Goal: Information Seeking & Learning: Check status

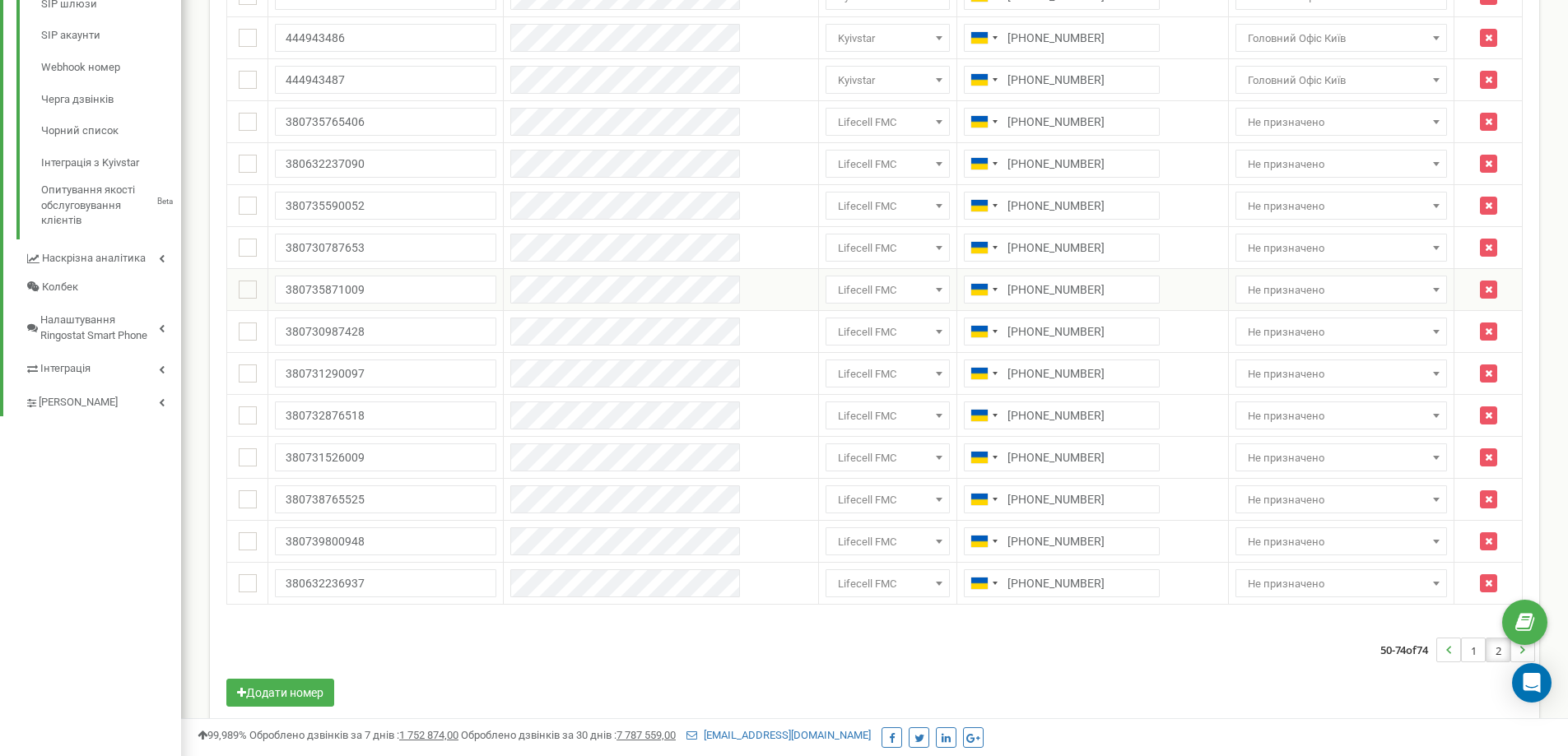
scroll to position [644, 0]
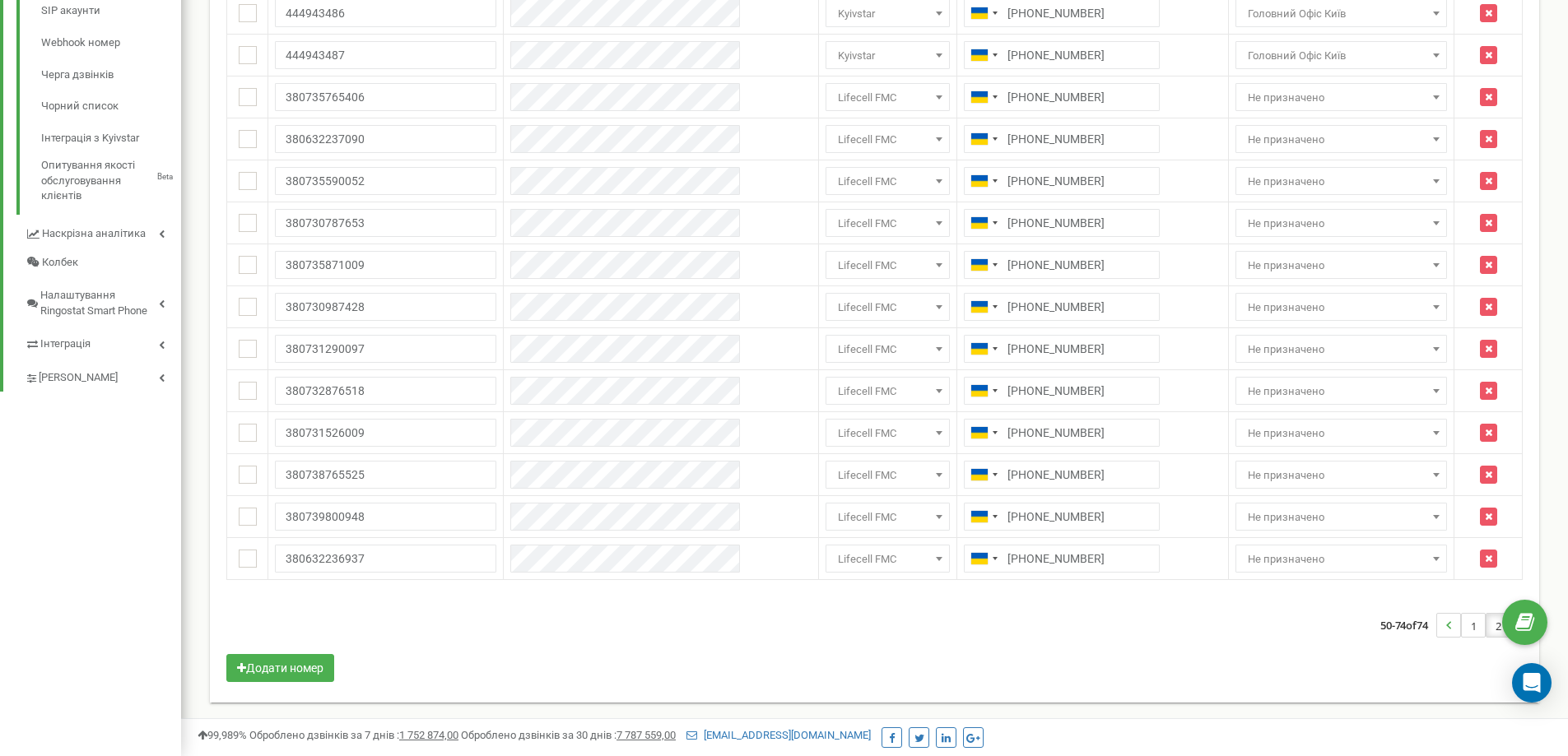
click at [1496, 626] on li "2" at bounding box center [1498, 626] width 25 height 25
click at [1497, 624] on li "2" at bounding box center [1498, 626] width 25 height 25
click at [1467, 627] on link "1" at bounding box center [1473, 626] width 23 height 23
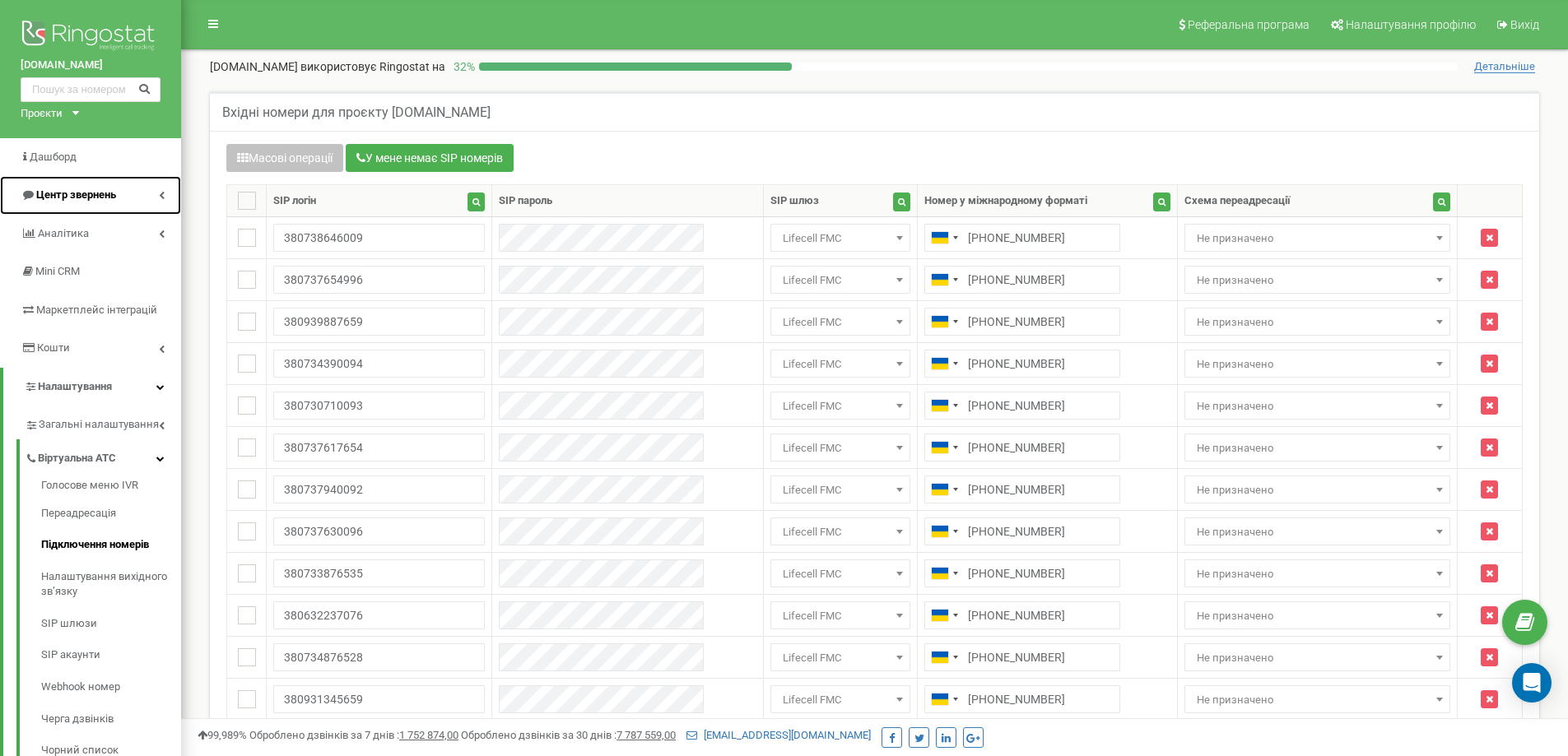
click at [165, 194] on link "Центр звернень" at bounding box center [91, 195] width 181 height 39
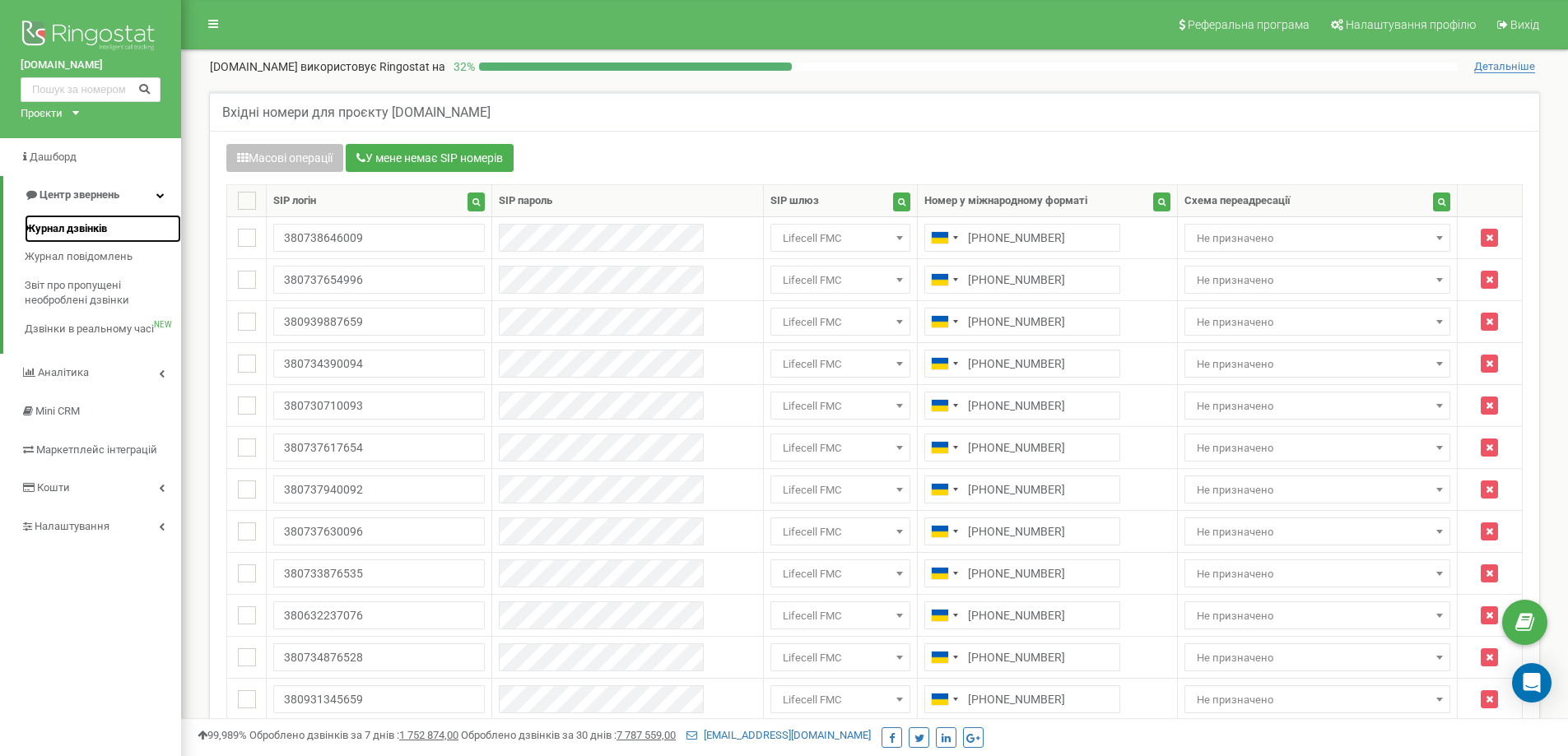
click at [64, 226] on span "Журнал дзвінків" at bounding box center [66, 230] width 83 height 16
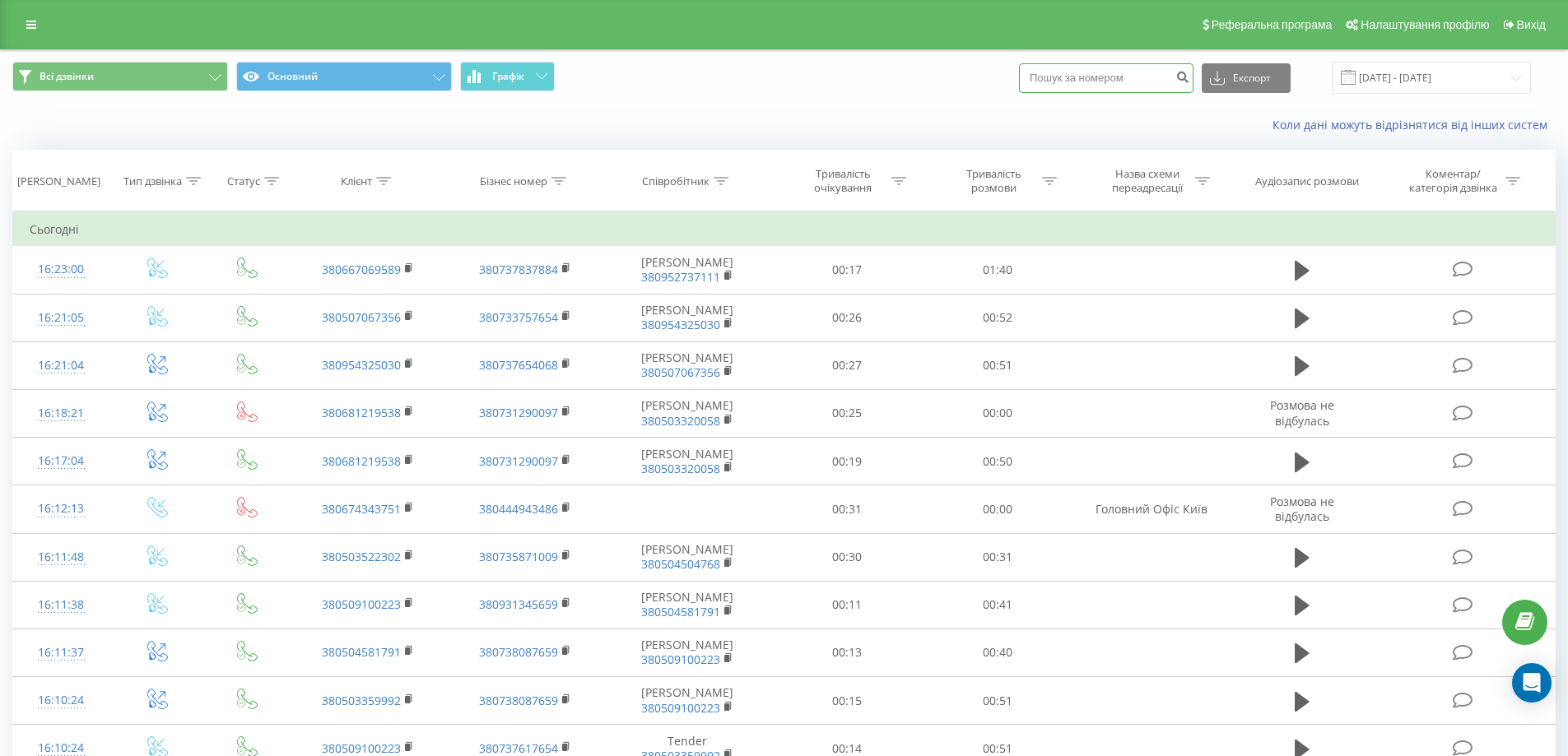
click at [1124, 83] on input at bounding box center [1106, 78] width 174 height 30
paste input "0632237081"
type input "0632237081"
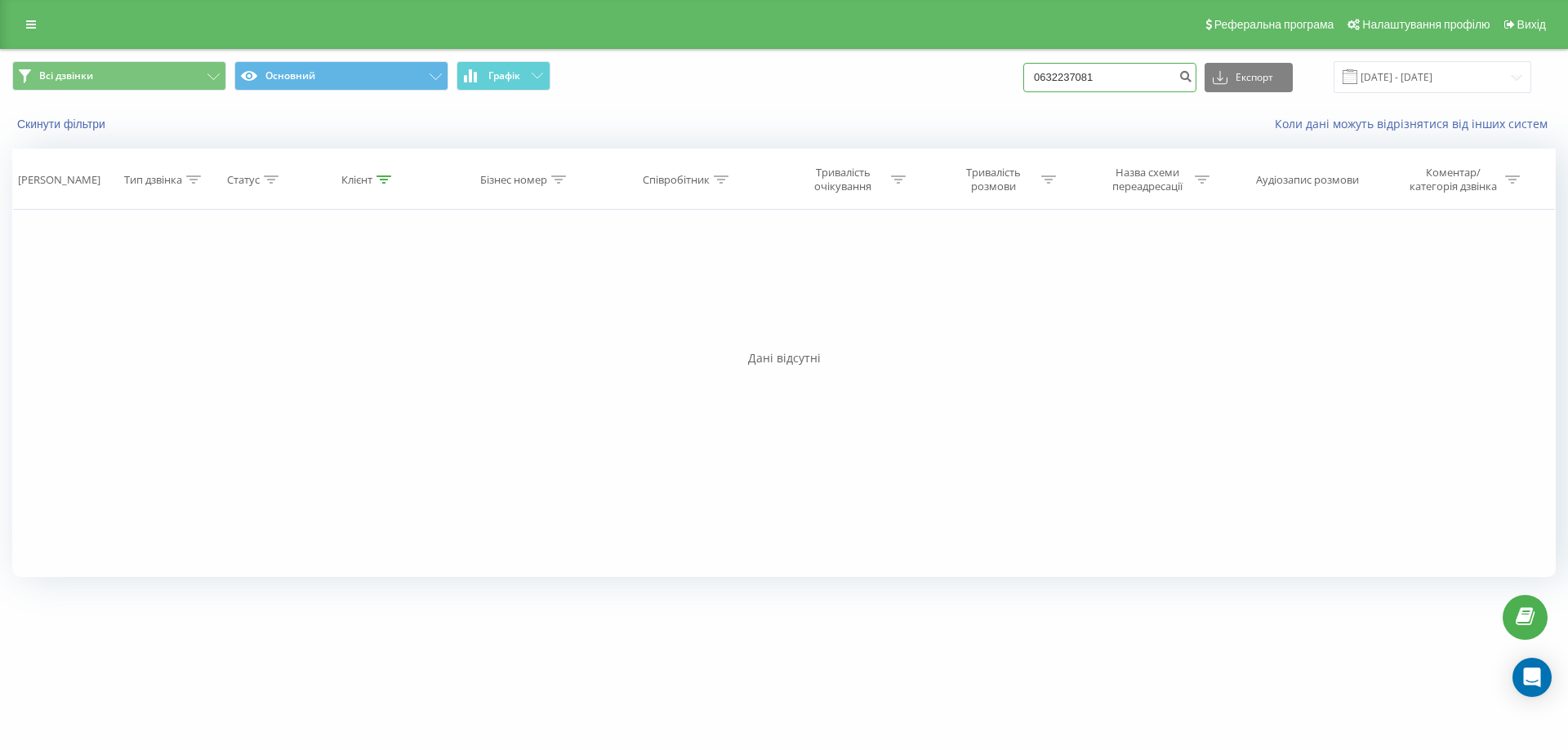
click at [1137, 74] on input "0632237081" at bounding box center [1110, 78] width 173 height 30
click at [1432, 65] on input "21.05.2025 - 21.08.2025" at bounding box center [1432, 77] width 197 height 31
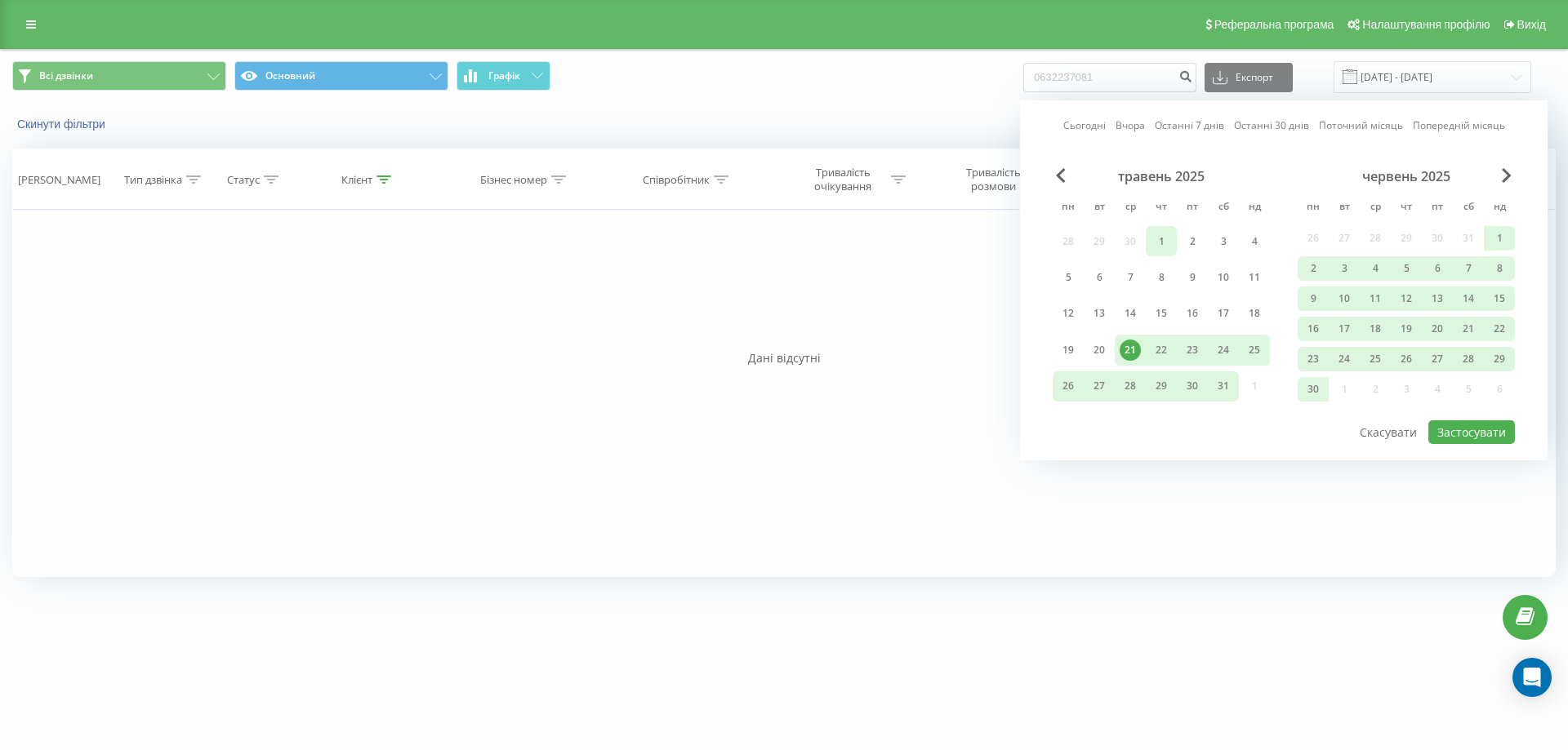
click at [1160, 238] on div "1" at bounding box center [1161, 242] width 21 height 21
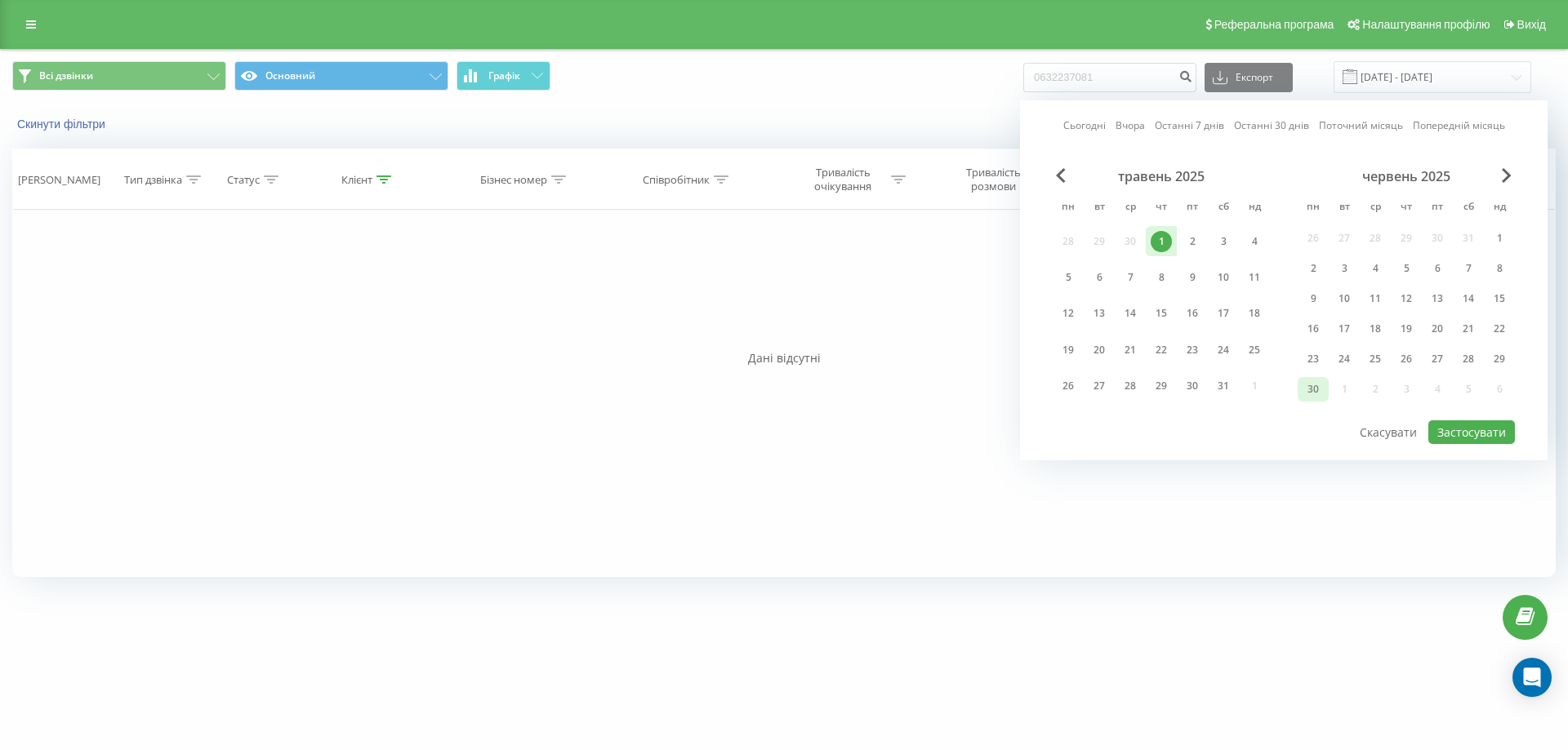
click at [1308, 397] on div "30" at bounding box center [1313, 389] width 21 height 21
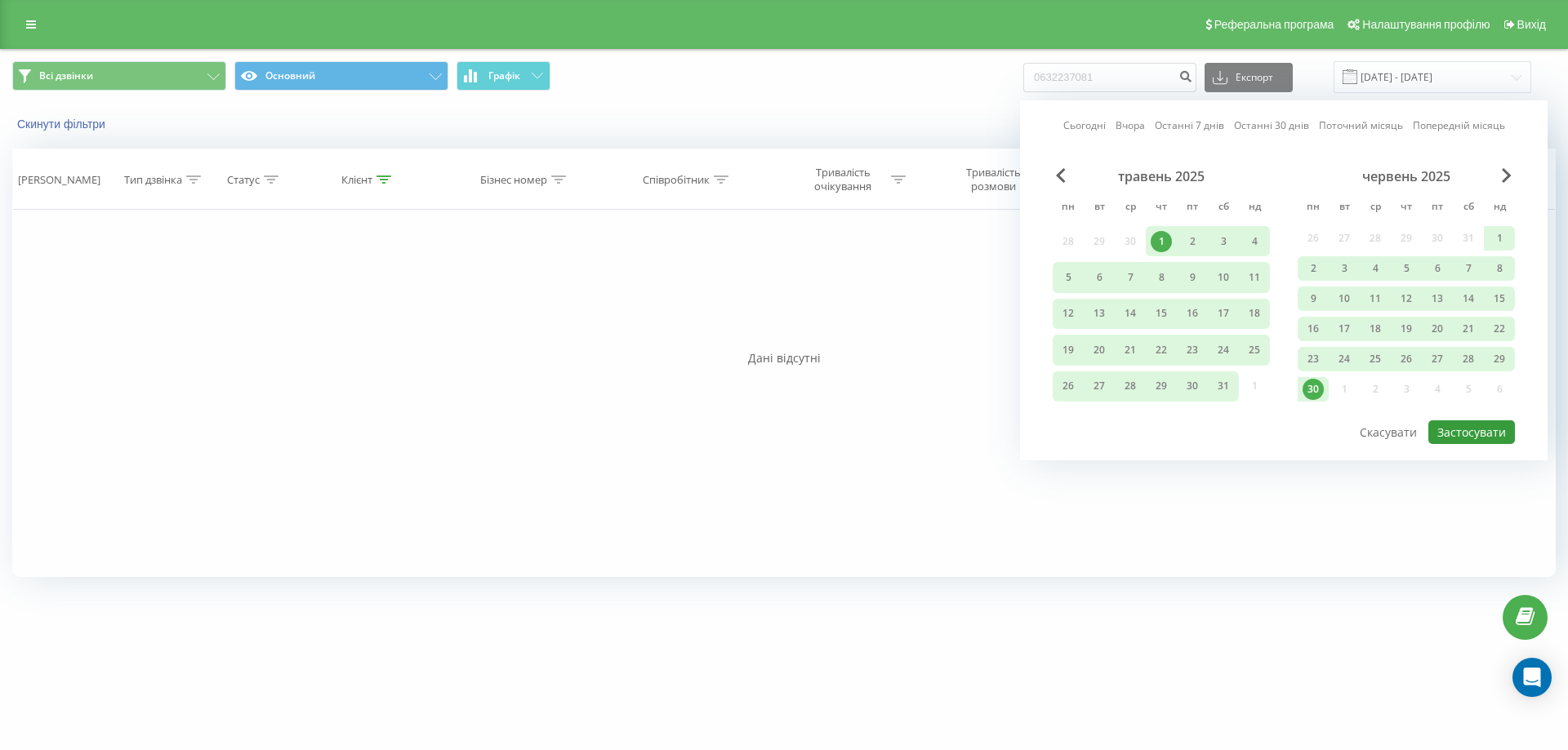
click at [1513, 441] on button "Застосувати" at bounding box center [1471, 432] width 86 height 24
type input "01.05.2025 - 30.06.2025"
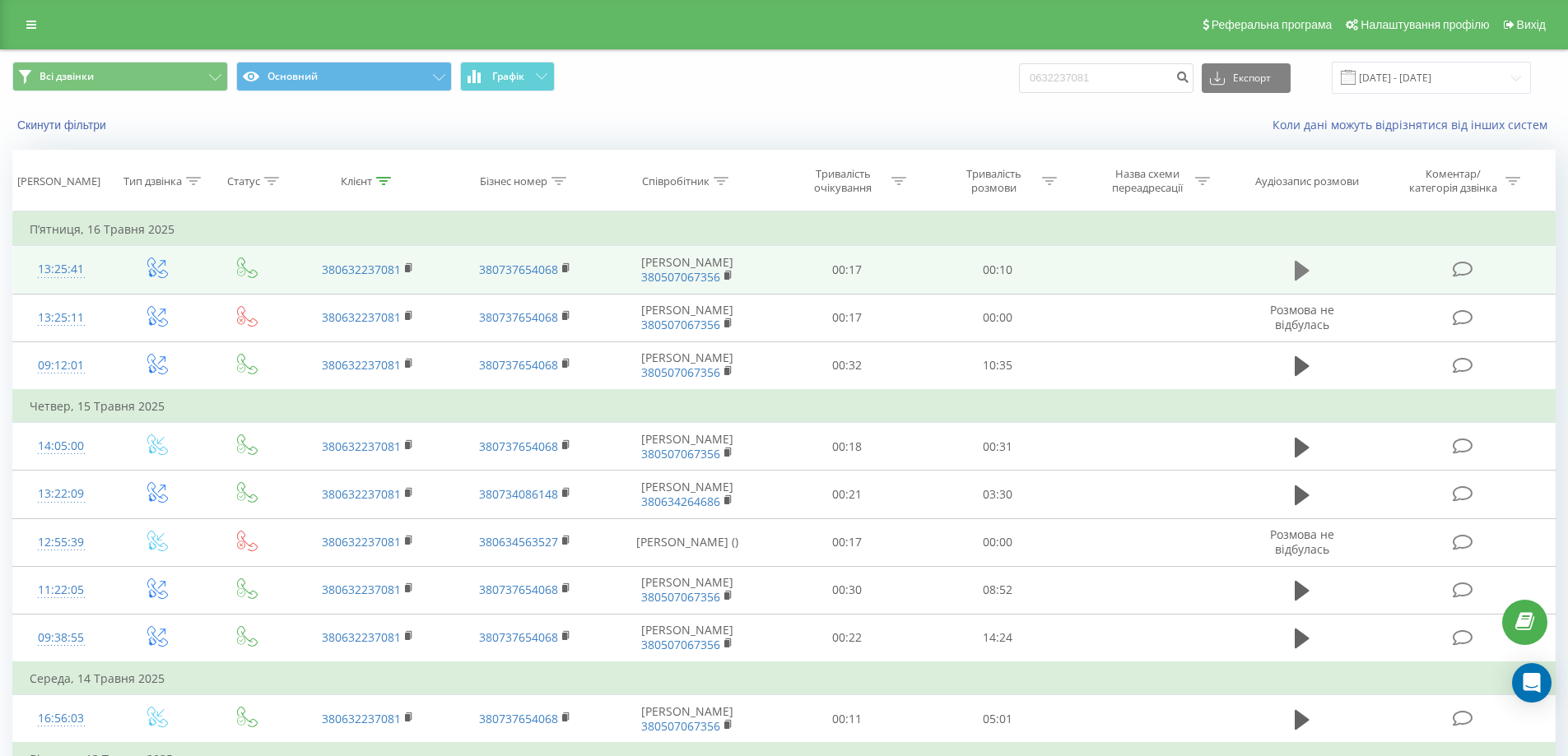
click at [1299, 268] on icon at bounding box center [1301, 270] width 15 height 19
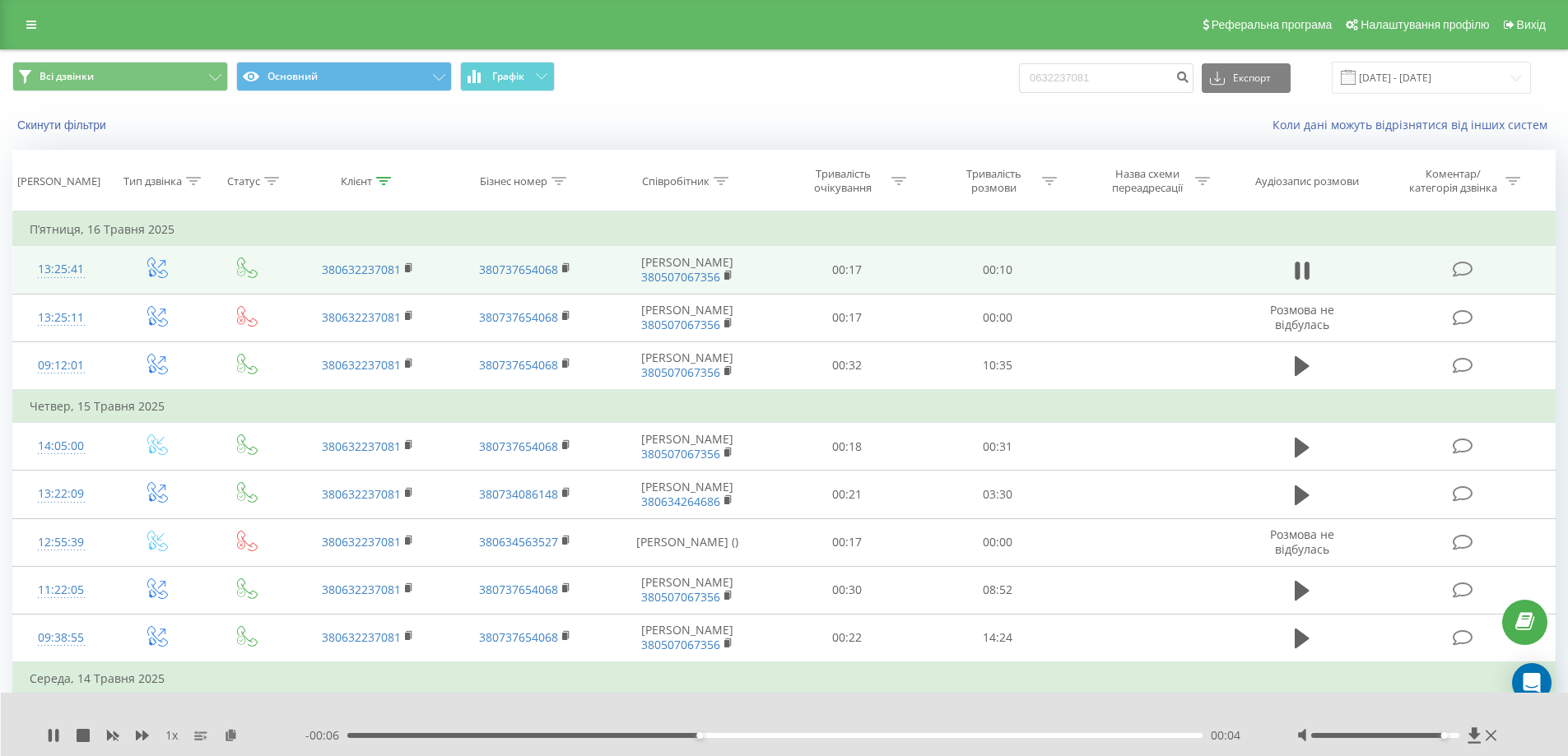
drag, startPoint x: 1382, startPoint y: 735, endPoint x: 1439, endPoint y: 737, distance: 57.0
click at [1439, 737] on div at bounding box center [1385, 736] width 148 height 5
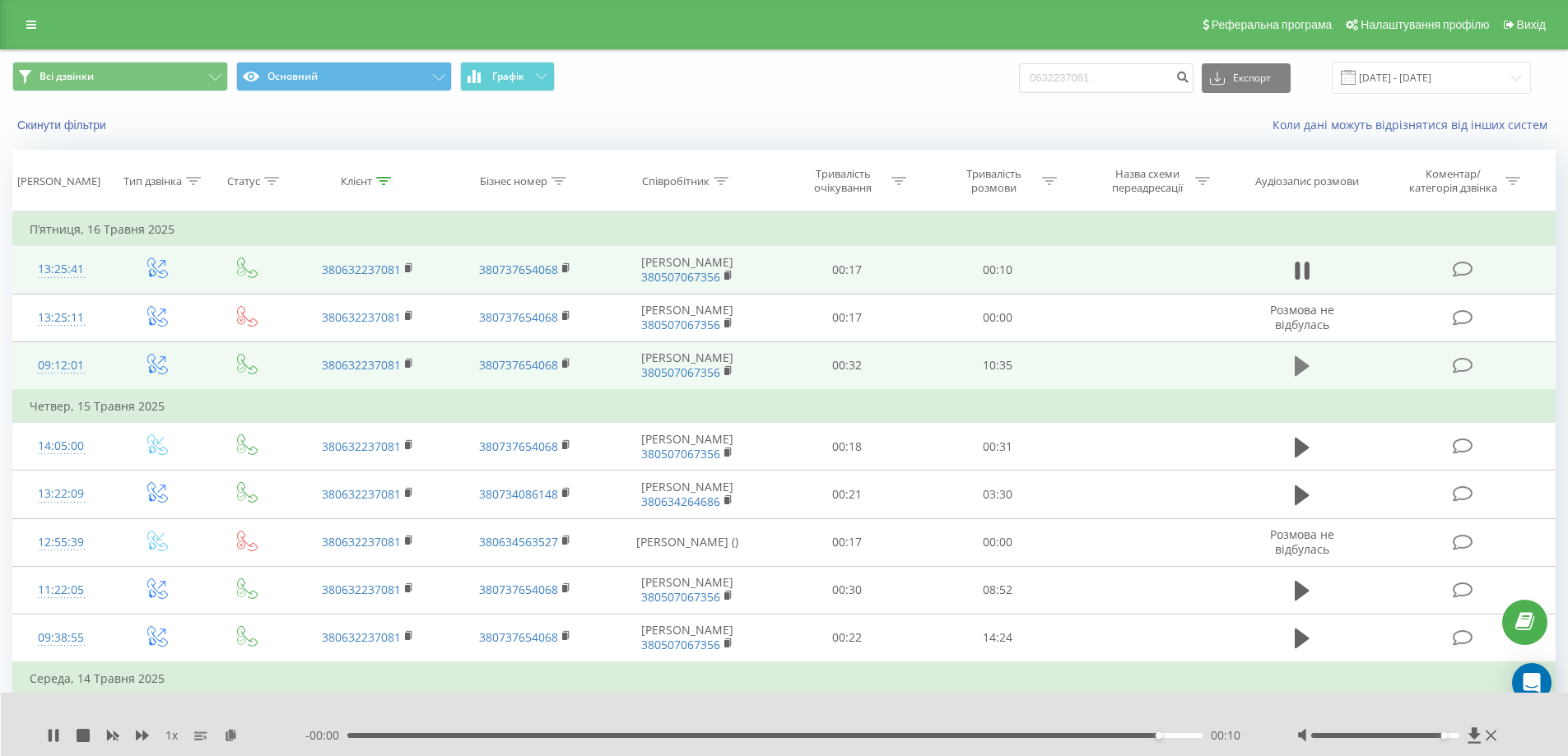
click at [1295, 375] on icon at bounding box center [1301, 366] width 15 height 19
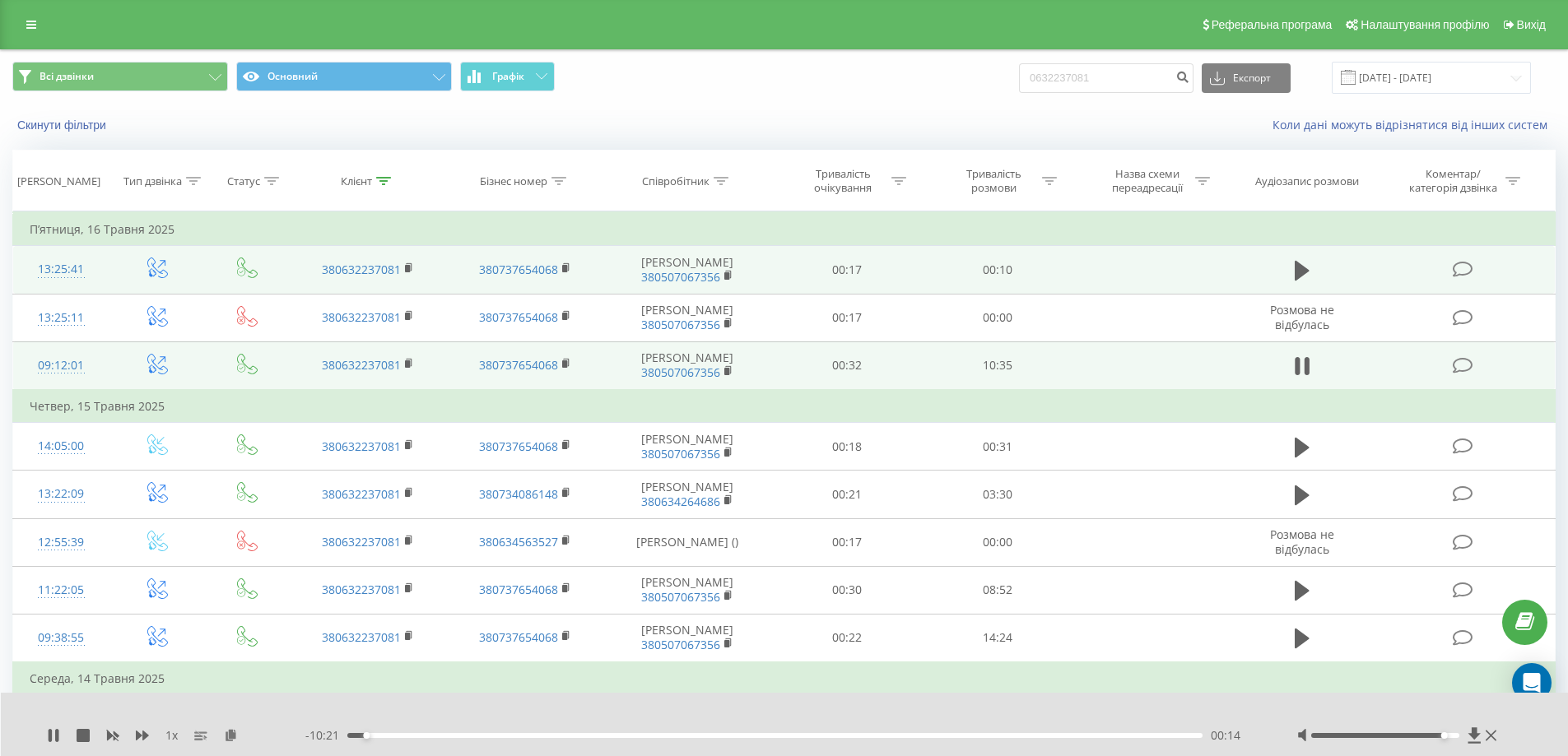
click at [870, 107] on div "Скинути фільтри Коли дані можуть відрізнятися вiд інших систем" at bounding box center [784, 125] width 1566 height 40
drag, startPoint x: 26, startPoint y: 107, endPoint x: 474, endPoint y: 111, distance: 448.0
click at [473, 112] on div "Всі дзвінки Основний Графік 0632237081 Експорт .csv .xls .xlsx 01.05.2025 - 30.…" at bounding box center [784, 98] width 1566 height 95
drag, startPoint x: 483, startPoint y: 109, endPoint x: 834, endPoint y: 108, distance: 351.0
click at [487, 109] on div "Скинути фільтри Коли дані можуть відрізнятися вiд інших систем" at bounding box center [784, 125] width 1566 height 40
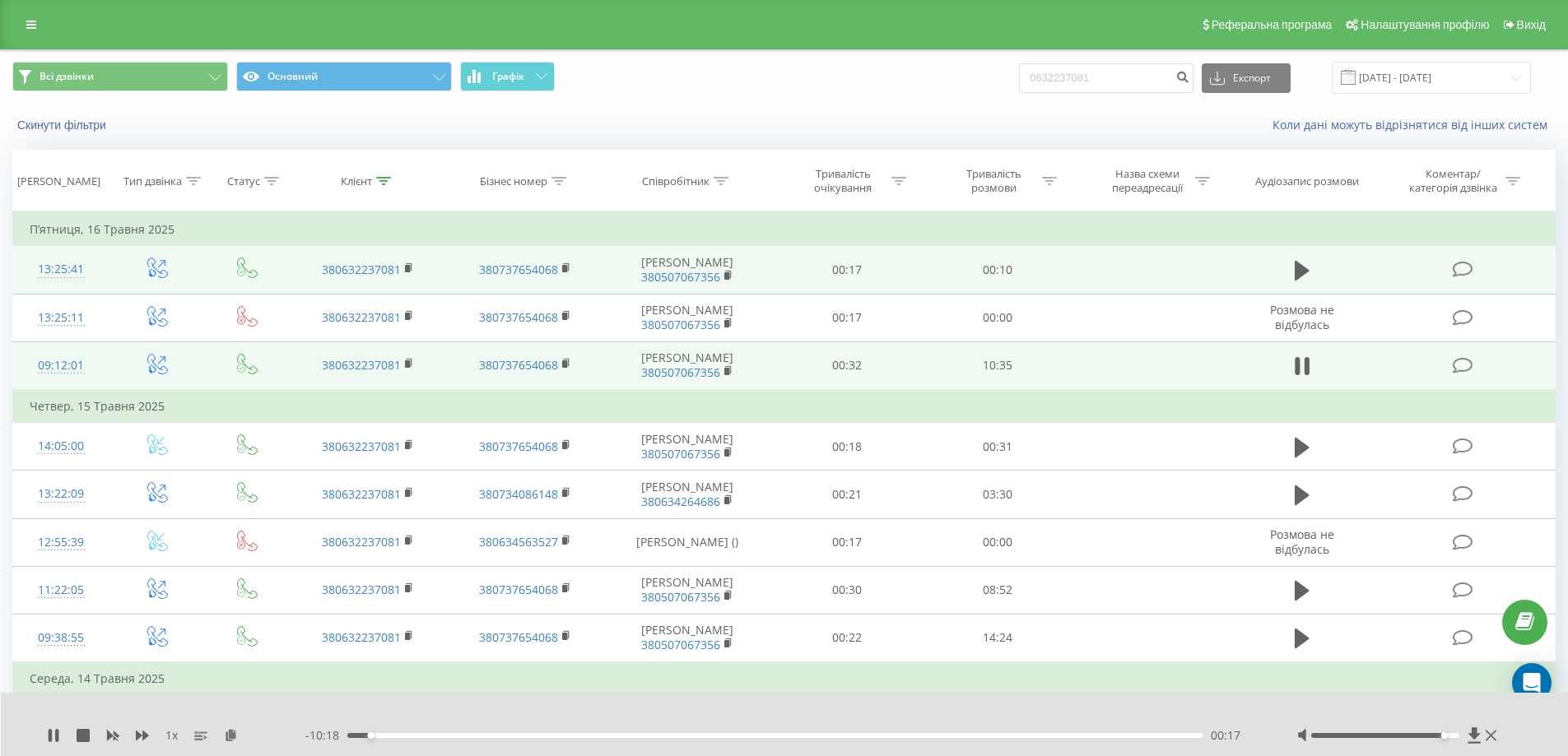
click at [970, 93] on div "Всі дзвінки Основний Графік 0632237081 Експорт .csv .xls .xlsx 01.05.2025 - 30.…" at bounding box center [784, 77] width 1566 height 55
click at [1177, 77] on input "0632237081" at bounding box center [1106, 78] width 174 height 30
click at [1138, 106] on div "Скинути фільтри Коли дані можуть відрізнятися вiд інших систем" at bounding box center [784, 125] width 1566 height 40
click at [1122, 72] on input "0632237081" at bounding box center [1106, 78] width 174 height 30
click at [1076, 72] on input "0632237081" at bounding box center [1106, 78] width 174 height 30
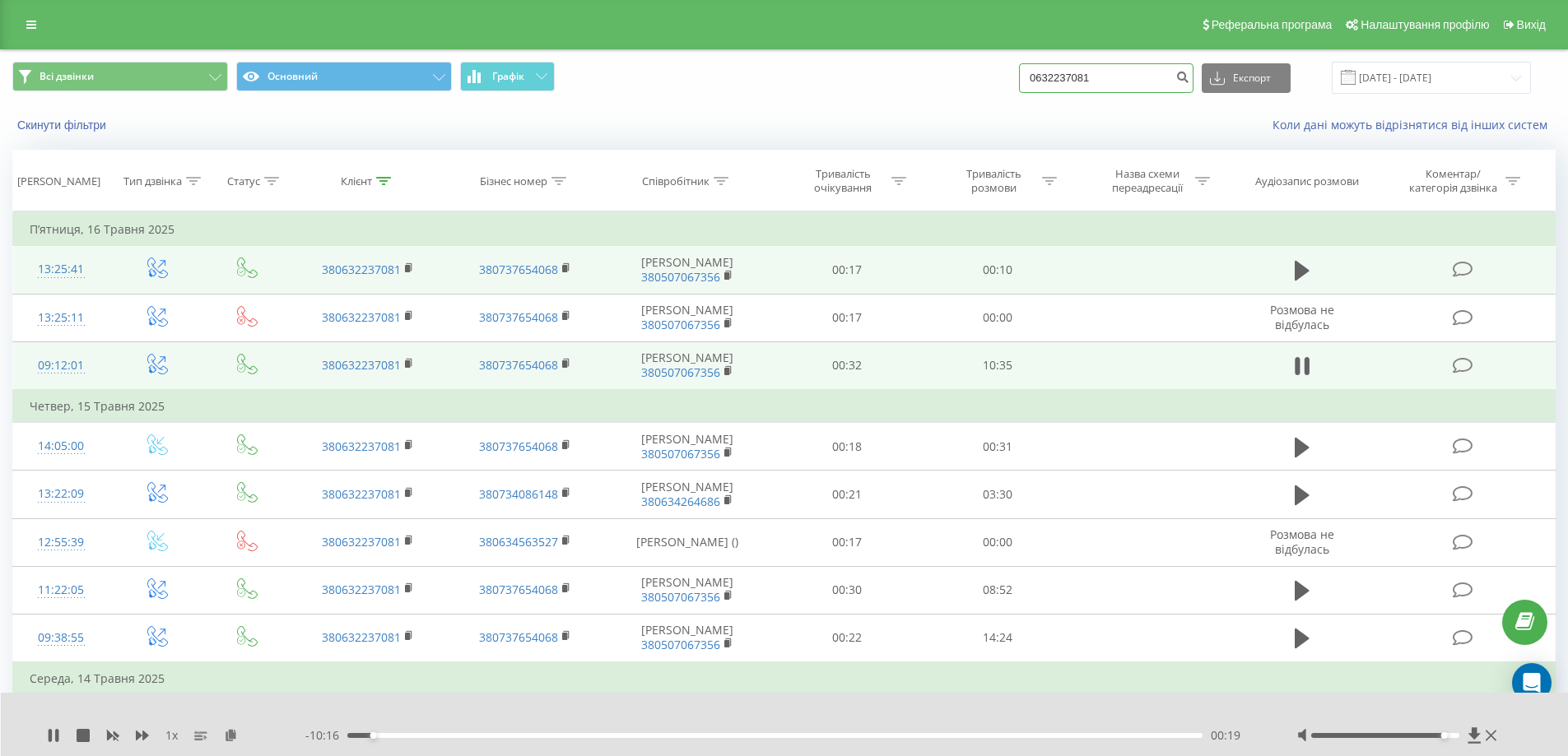
click at [1076, 72] on input "0632237081" at bounding box center [1106, 78] width 174 height 30
click at [1007, 103] on div "Всі дзвінки Основний Графік 0632237081 Експорт .csv .xls .xlsx 01.05.2025 - 30.…" at bounding box center [784, 77] width 1566 height 55
drag, startPoint x: 1106, startPoint y: 76, endPoint x: 981, endPoint y: 76, distance: 125.0
click at [981, 76] on div "Всі дзвінки Основний Графік 0632237081 Експорт .csv .xls .xlsx 01.05.2025 - 30.…" at bounding box center [784, 77] width 1543 height 32
click at [942, 92] on div "Всі дзвінки Основний Графік 0632237081 Експорт .csv .xls .xlsx 01.05.2025 - 30.…" at bounding box center [784, 77] width 1543 height 32
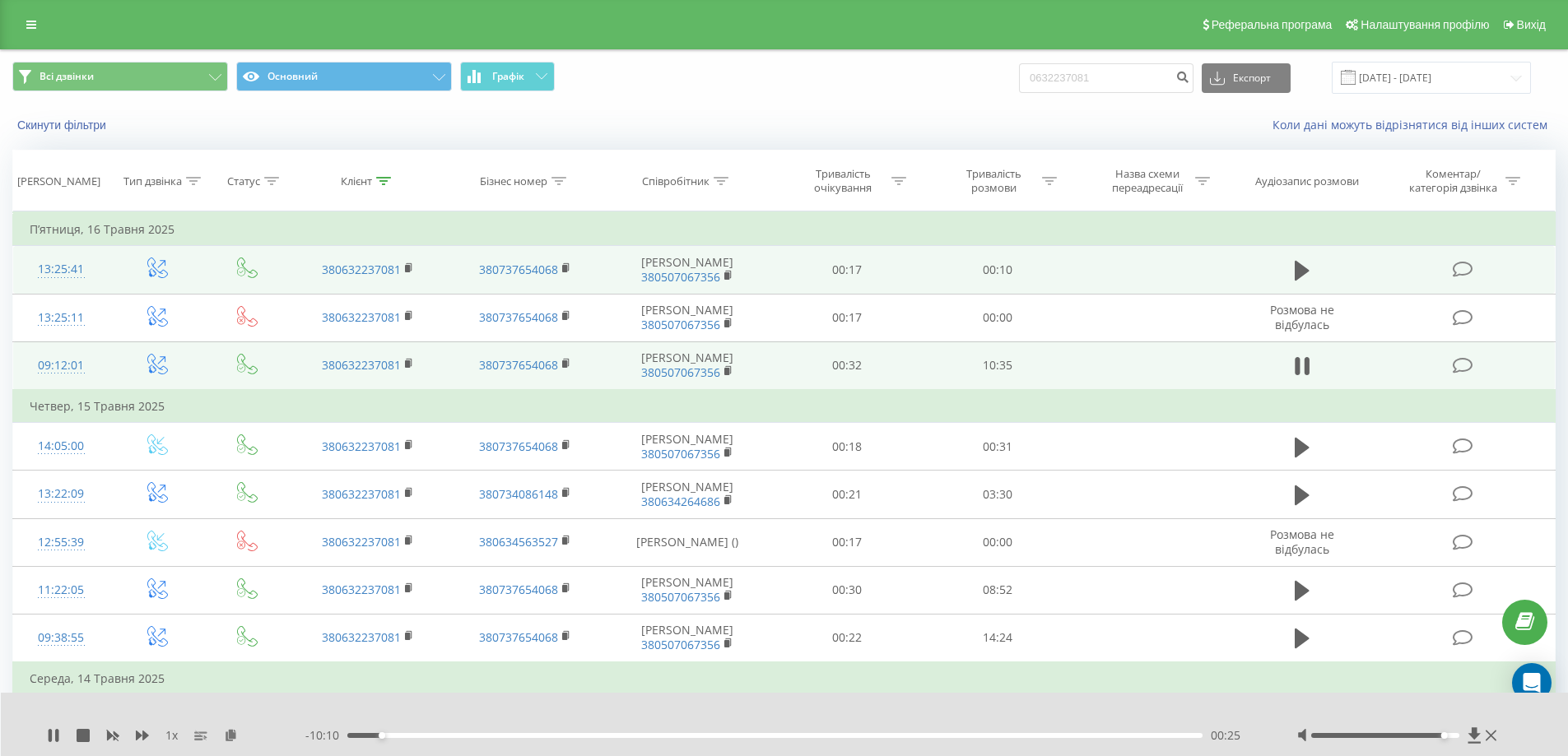
drag, startPoint x: 739, startPoint y: 114, endPoint x: 655, endPoint y: 119, distance: 84.1
click at [655, 119] on div "Коли дані можуть відрізнятися вiд інших систем" at bounding box center [1078, 125] width 978 height 17
drag, startPoint x: 722, startPoint y: 136, endPoint x: 684, endPoint y: 128, distance: 38.8
click at [684, 128] on div "Коли дані можуть відрізнятися вiд інших систем" at bounding box center [1078, 125] width 978 height 17
click at [970, 113] on div "Скинути фільтри Коли дані можуть відрізнятися вiд інших систем" at bounding box center [784, 125] width 1566 height 40
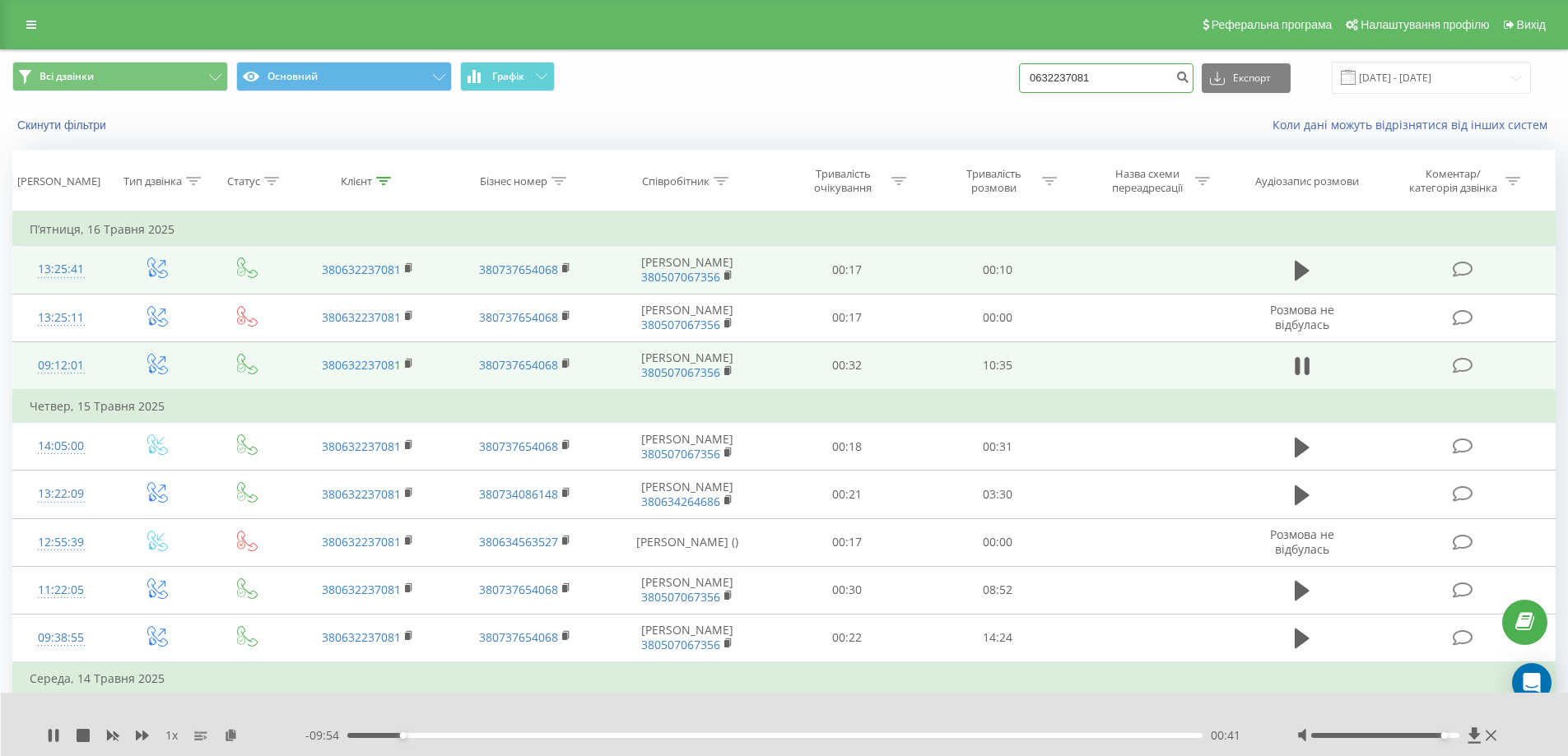
click at [1132, 74] on input "0632237081" at bounding box center [1106, 78] width 174 height 30
drag, startPoint x: 11, startPoint y: 224, endPoint x: 375, endPoint y: 145, distance: 372.5
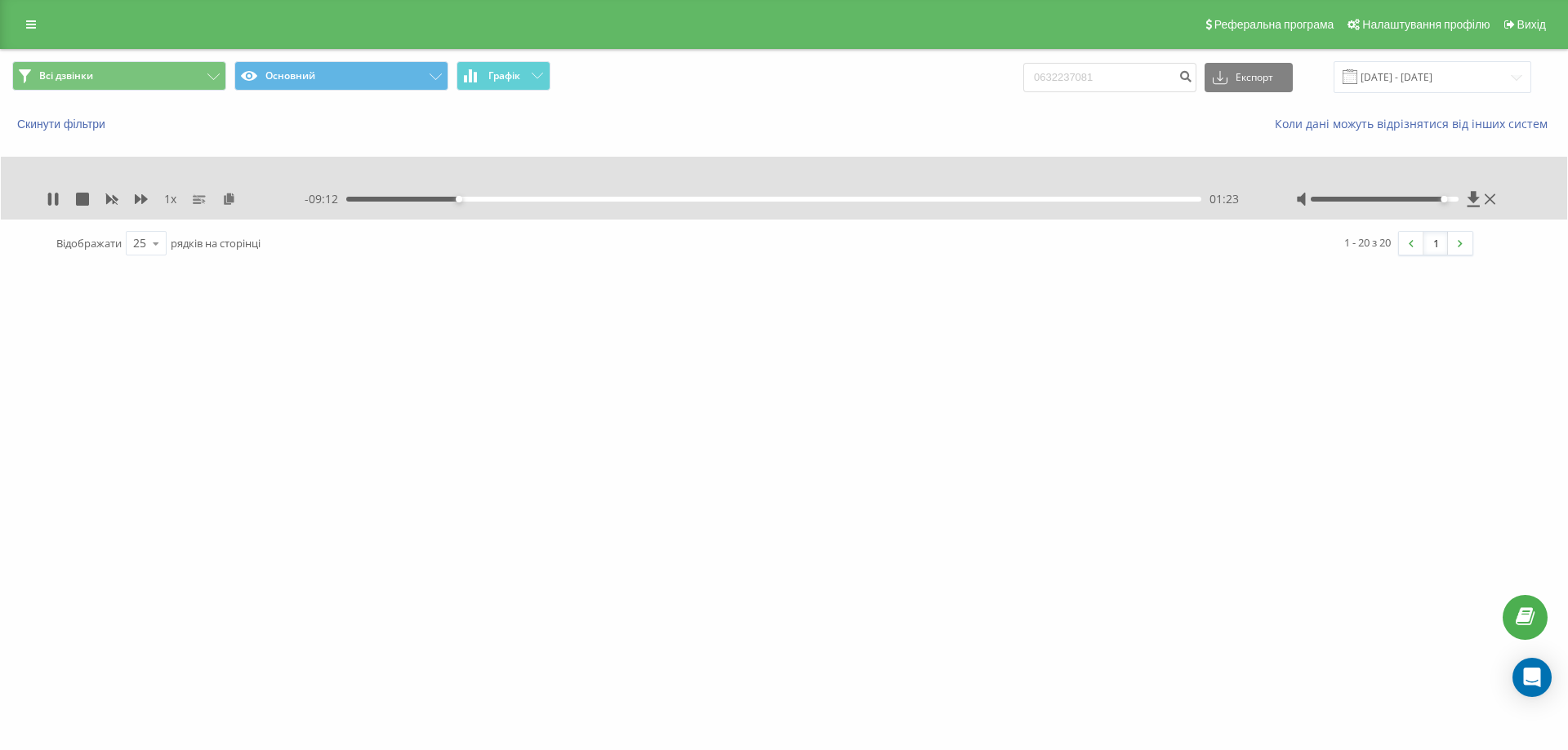
click at [895, 58] on div "Всі дзвінки Основний Графік 0632237081 Експорт .csv .xls .xlsx 01.05.2025 - 30.…" at bounding box center [784, 77] width 1566 height 55
click at [1143, 75] on input "0632237081" at bounding box center [1110, 78] width 173 height 30
click at [1065, 79] on input "0632237081" at bounding box center [1110, 78] width 173 height 30
click at [989, 75] on div "Всі дзвінки Основний Графік 0632237081 Експорт .csv .xls .xlsx 01.05.2025 - 30.…" at bounding box center [784, 77] width 1544 height 31
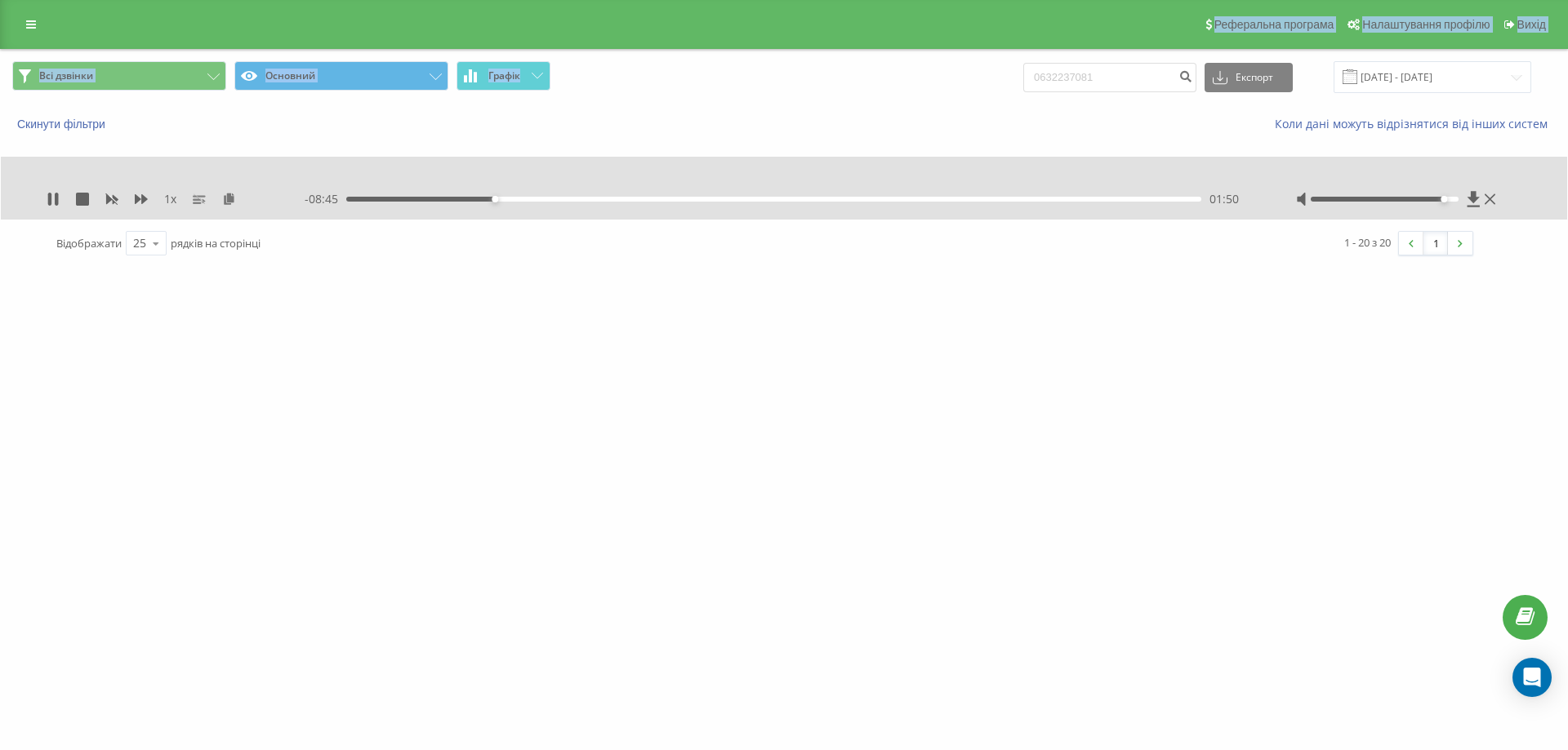
drag, startPoint x: 1001, startPoint y: 37, endPoint x: 1044, endPoint y: 97, distance: 73.8
click at [1044, 97] on div "Реферальна програма Налаштування профілю Вихід Всі дзвінки Основний Графік 0632…" at bounding box center [784, 134] width 1568 height 268
click at [1015, 85] on div "Всі дзвінки Основний Графік 0632237081 Експорт .csv .xls .xlsx 01.05.2025 - 30.…" at bounding box center [784, 77] width 1544 height 31
click at [705, 87] on span "Всі дзвінки Основний Графік" at bounding box center [392, 77] width 760 height 31
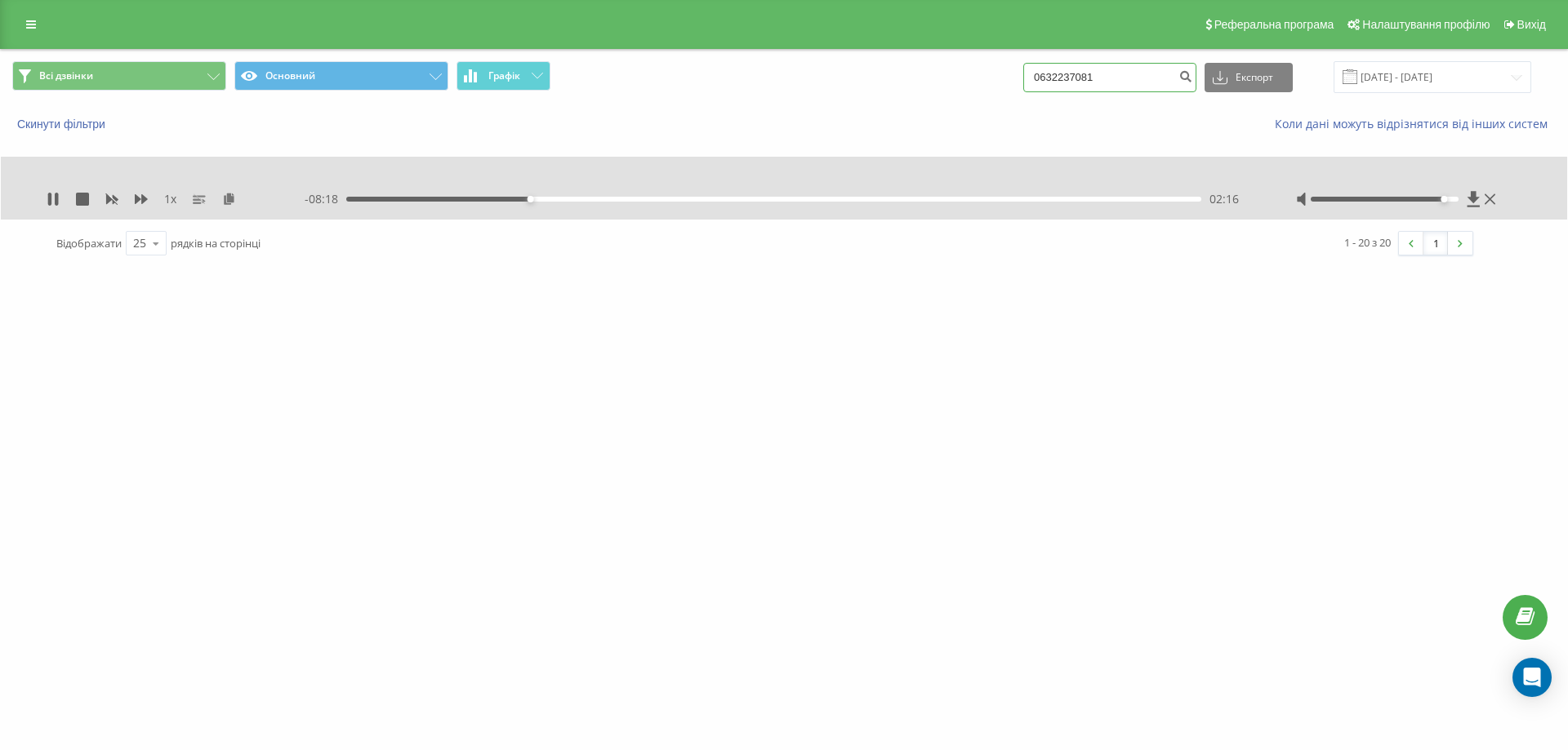
drag, startPoint x: 1118, startPoint y: 77, endPoint x: 874, endPoint y: 62, distance: 244.5
click at [1037, 77] on div "Всі дзвінки Основний Графік 0632237081 Експорт .csv .xls .xlsx 01.05.2025 - 30.…" at bounding box center [784, 77] width 1544 height 31
click at [896, 93] on div "Всі дзвінки Основний Графік 0632237081 Експорт .csv .xls .xlsx 01.05.2025 - 30.…" at bounding box center [784, 77] width 1544 height 31
drag, startPoint x: 1115, startPoint y: 72, endPoint x: 989, endPoint y: 72, distance: 126.0
click at [1001, 72] on div "Всі дзвінки Основний Графік 0632237081 Експорт .csv .xls .xlsx 01.05.2025 - 30.…" at bounding box center [784, 77] width 1544 height 31
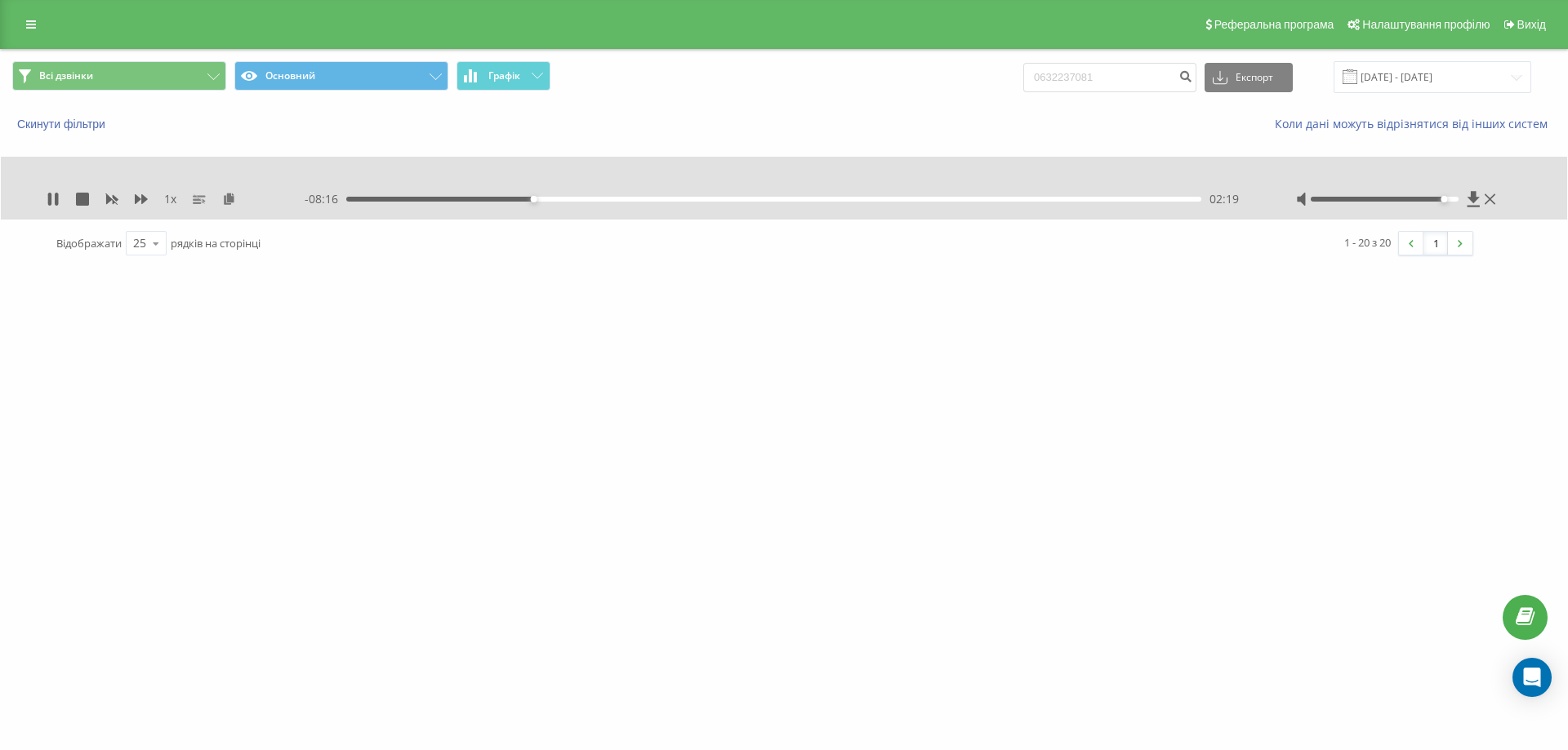
drag, startPoint x: 963, startPoint y: 98, endPoint x: 1064, endPoint y: 82, distance: 102.3
click at [964, 98] on div "Всі дзвінки Основний Графік 0632237081 Експорт .csv .xls .xlsx 01.05.2025 - 30.…" at bounding box center [784, 77] width 1566 height 55
drag, startPoint x: 1114, startPoint y: 76, endPoint x: 976, endPoint y: 86, distance: 138.4
click at [1009, 79] on div "Всі дзвінки Основний Графік 0632237081 Експорт .csv .xls .xlsx 01.05.2025 - 30.…" at bounding box center [784, 77] width 1544 height 31
click at [961, 110] on div "Скинути фільтри Коли дані можуть відрізнятися вiд інших систем" at bounding box center [784, 124] width 1566 height 39
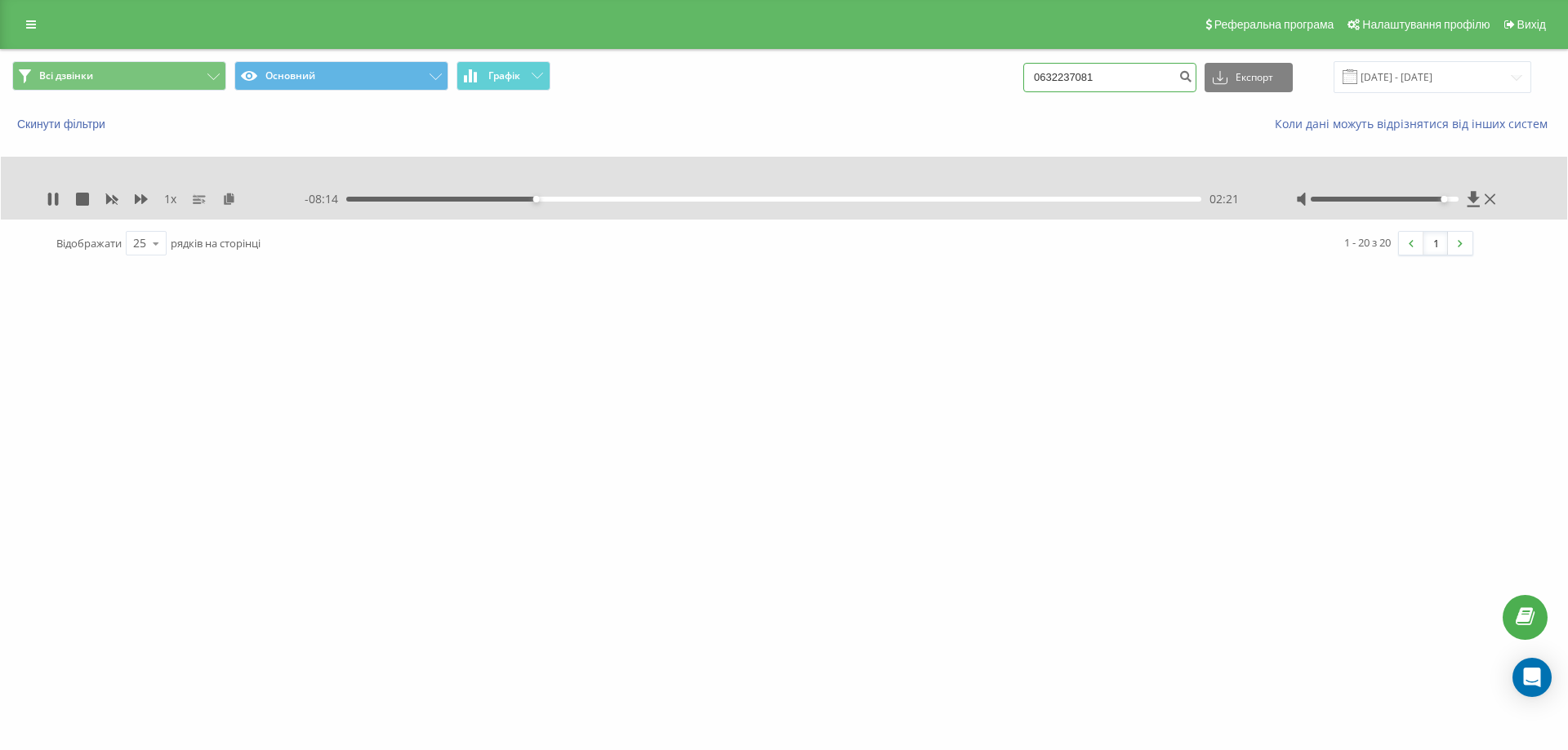
drag, startPoint x: 1119, startPoint y: 69, endPoint x: 994, endPoint y: 68, distance: 125.0
click at [994, 68] on div "Всі дзвінки Основний Графік 0632237081 Експорт .csv .xls .xlsx 01.05.2025 - 30.…" at bounding box center [784, 77] width 1544 height 31
click at [906, 114] on div "Скинути фільтри Коли дані можуть відрізнятися вiд інших систем" at bounding box center [784, 124] width 1566 height 39
drag, startPoint x: 289, startPoint y: 244, endPoint x: 51, endPoint y: 250, distance: 238.1
click at [51, 250] on div "Відображати 25 10 25 50 100 рядків на сторінці" at bounding box center [404, 244] width 720 height 47
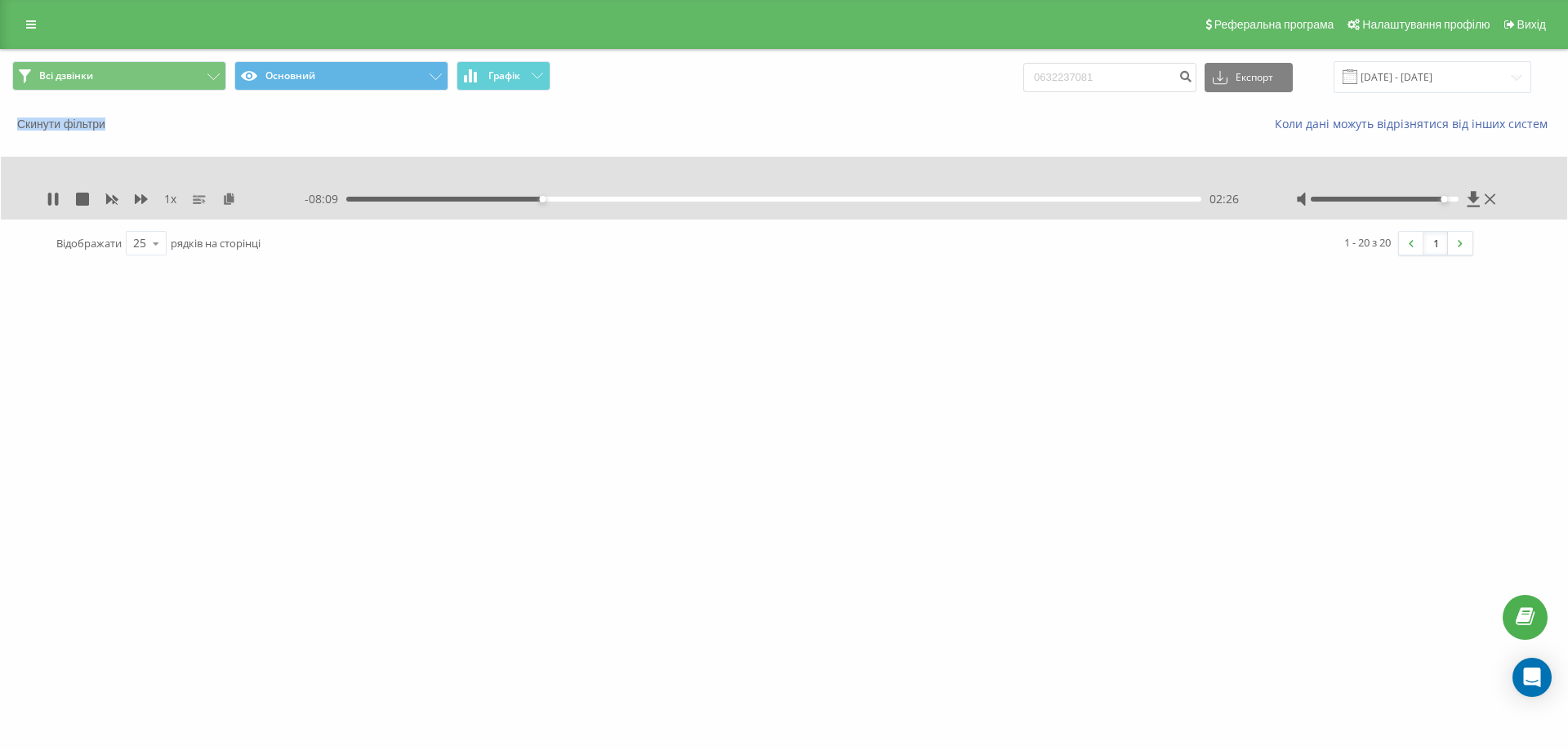
drag, startPoint x: 0, startPoint y: 130, endPoint x: 140, endPoint y: 119, distance: 140.4
click at [140, 119] on div "Всі дзвінки Основний Графік 0632237081 Експорт .csv .xls .xlsx 01.05.2025 - 30.…" at bounding box center [784, 158] width 1568 height 219
click at [140, 118] on div "Скинути фільтри" at bounding box center [294, 124] width 587 height 17
click at [696, 107] on div "Скинути фільтри Коли дані можуть відрізнятися вiд інших систем" at bounding box center [784, 124] width 1566 height 39
drag, startPoint x: 1128, startPoint y: 77, endPoint x: 901, endPoint y: 62, distance: 227.5
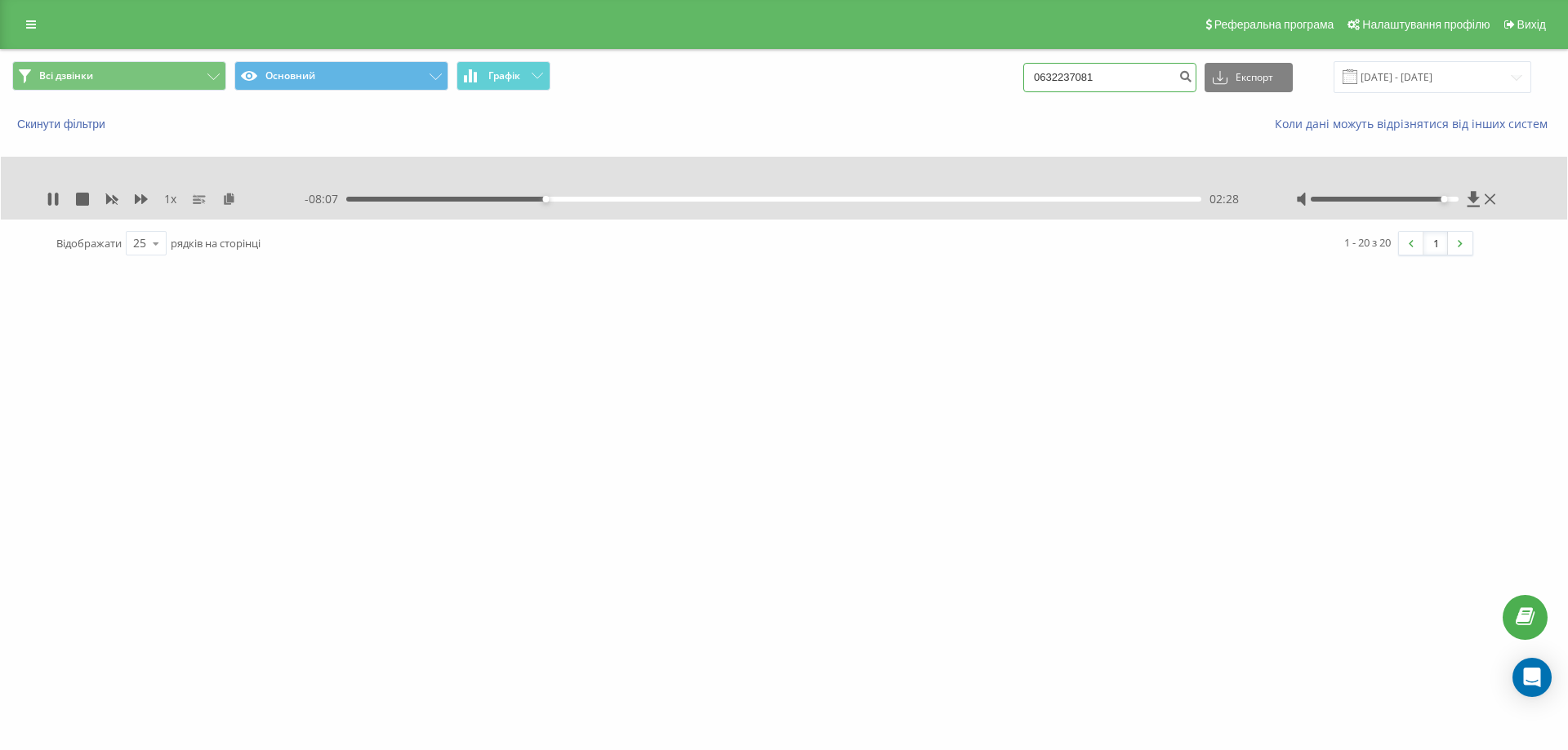
click at [943, 65] on div "Всі дзвінки Основний Графік 0632237081 Експорт .csv .xls .xlsx 01.05.2025 - 30.…" at bounding box center [784, 77] width 1544 height 31
click at [902, 96] on div "Всі дзвінки Основний Графік 0632237081 Експорт .csv .xls .xlsx 01.05.2025 - 30.…" at bounding box center [784, 77] width 1566 height 55
drag, startPoint x: 1162, startPoint y: 70, endPoint x: 841, endPoint y: 52, distance: 321.5
click at [944, 53] on div "Всі дзвінки Основний Графік 0632237081 Експорт .csv .xls .xlsx 01.05.2025 - 30.…" at bounding box center [784, 77] width 1566 height 55
click at [831, 114] on div "Скинути фільтри Коли дані можуть відрізнятися вiд інших систем" at bounding box center [784, 124] width 1566 height 39
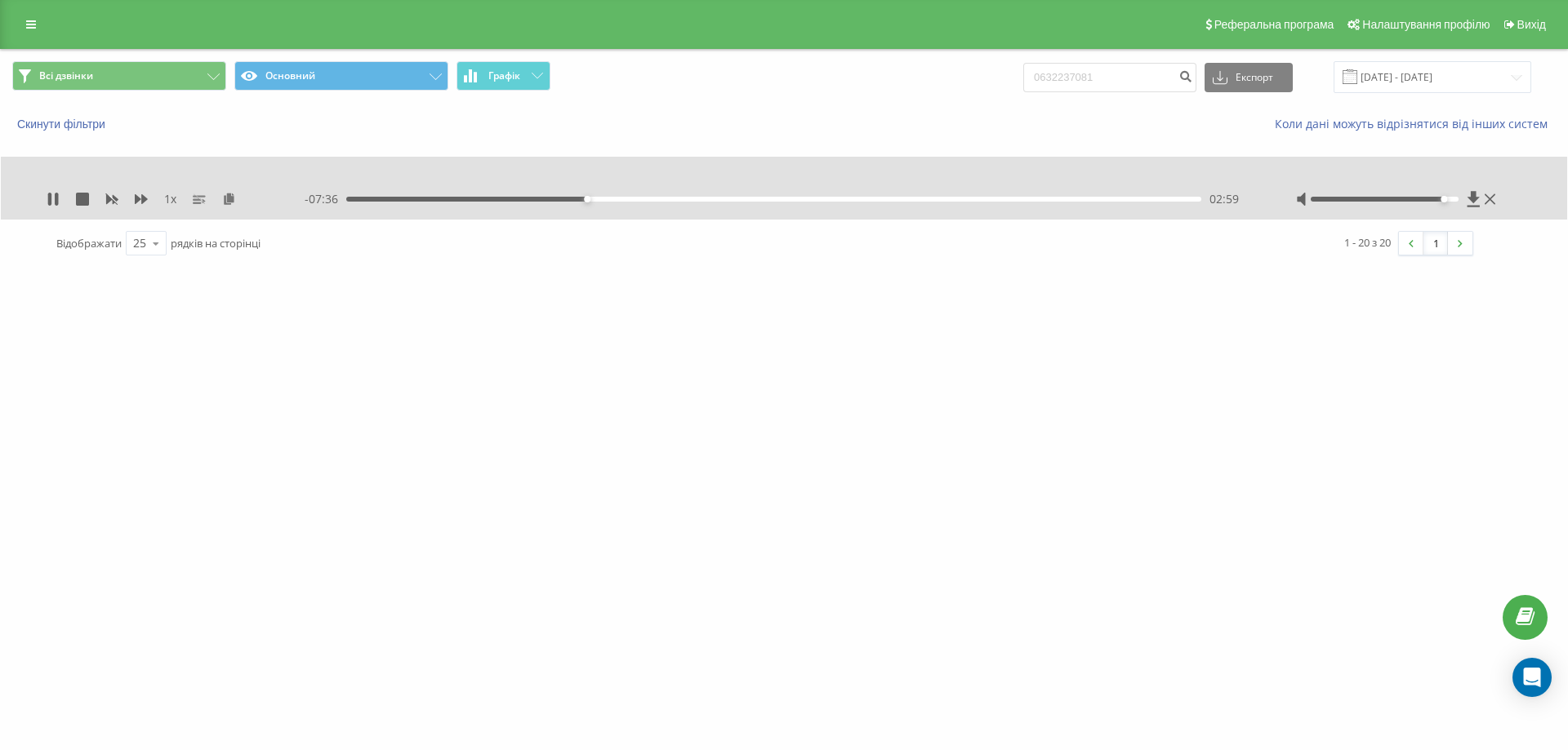
click at [734, 100] on div "Всі дзвінки Основний Графік 0632237081 Експорт .csv .xls .xlsx 01.05.2025 - 30.…" at bounding box center [784, 77] width 1566 height 55
drag, startPoint x: 734, startPoint y: 100, endPoint x: 712, endPoint y: 99, distance: 22.0
click at [712, 99] on div "Всі дзвінки Основний Графік 0632237081 Експорт .csv .xls .xlsx 01.05.2025 - 30.…" at bounding box center [784, 77] width 1566 height 55
click at [1091, 498] on div "bs24.com.ua 0632237081 Проекти iws.ua shop.betta.ua bs24.com.ua Дашборд Центр з…" at bounding box center [784, 375] width 1568 height 750
click at [837, 83] on div "Всі дзвінки Основний Графік 0632237081 Експорт .csv .xls .xlsx 01.05.2025 - 30.…" at bounding box center [784, 77] width 1544 height 31
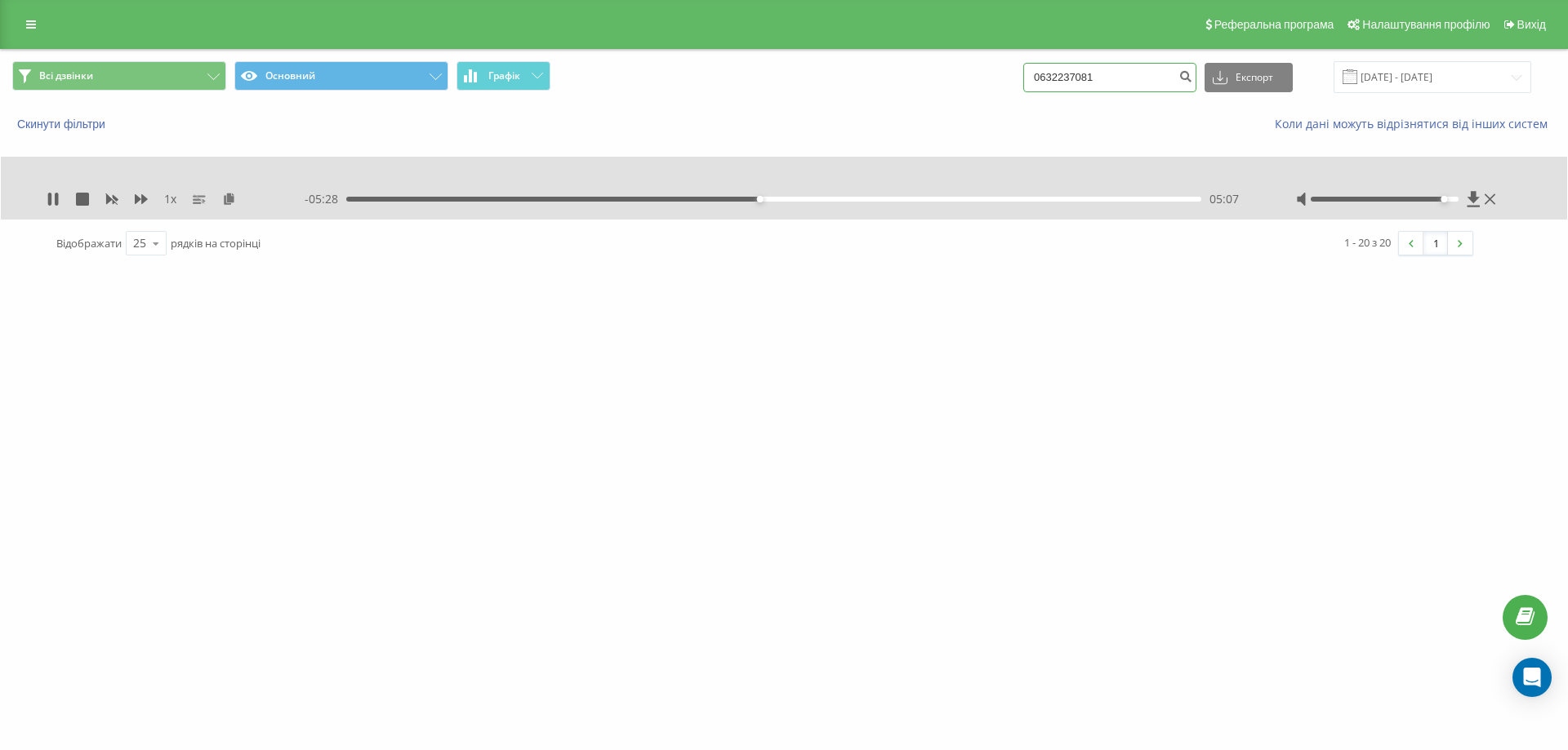
drag, startPoint x: 1115, startPoint y: 81, endPoint x: 994, endPoint y: 73, distance: 121.3
click at [1009, 77] on div "Всі дзвінки Основний Графік 0632237081 Експорт .csv .xls .xlsx 01.05.2025 - 30.…" at bounding box center [784, 77] width 1544 height 31
click at [980, 84] on div "Всі дзвінки Основний Графік 0632237081 Експорт .csv .xls .xlsx 01.05.2025 - 30.…" at bounding box center [784, 77] width 1544 height 31
drag, startPoint x: 1042, startPoint y: 73, endPoint x: 1109, endPoint y: 73, distance: 67.0
click at [1109, 73] on input "0632237081" at bounding box center [1110, 78] width 173 height 30
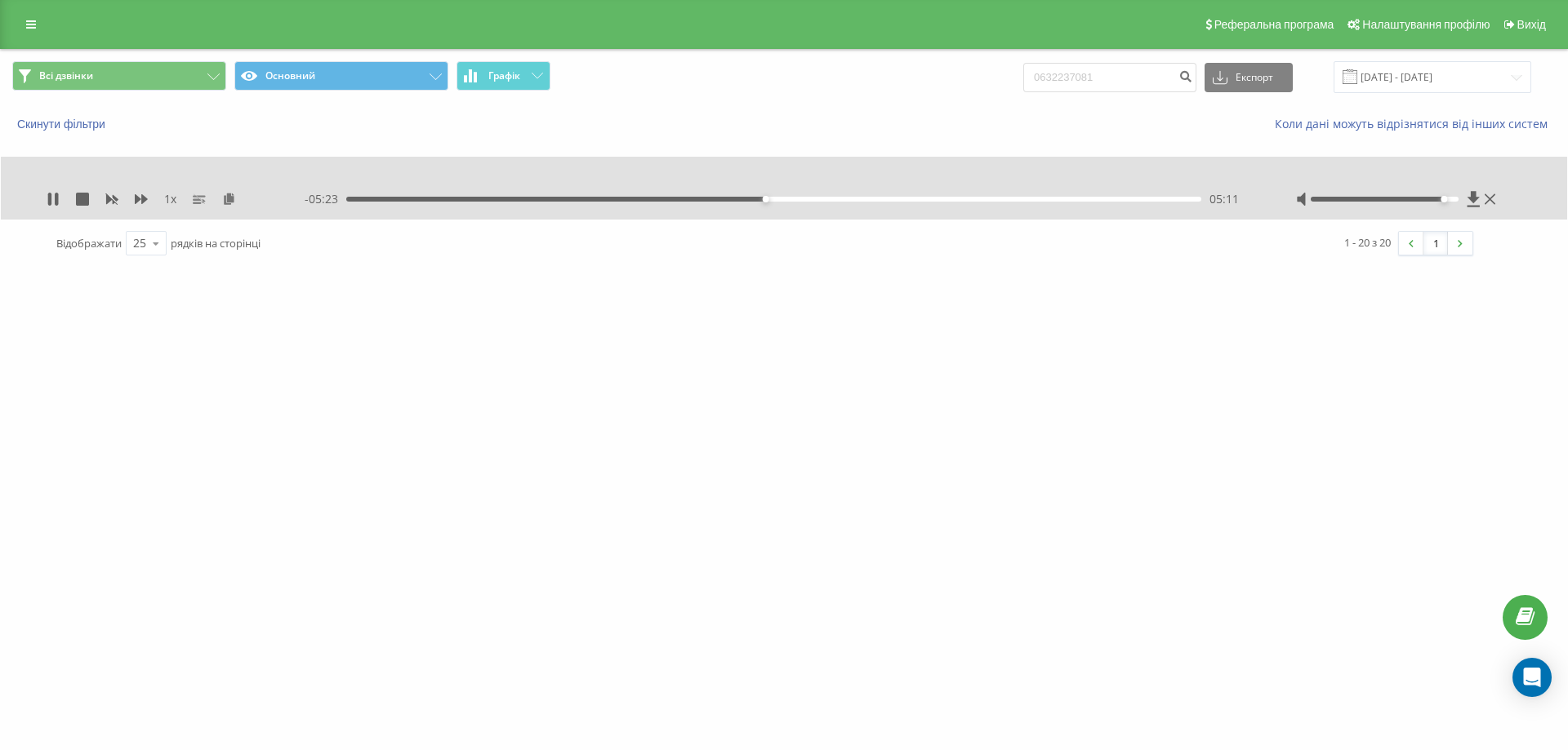
click at [992, 90] on div "Всі дзвінки Основний Графік 0632237081 Експорт .csv .xls .xlsx 01.05.2025 - 30.…" at bounding box center [784, 77] width 1544 height 31
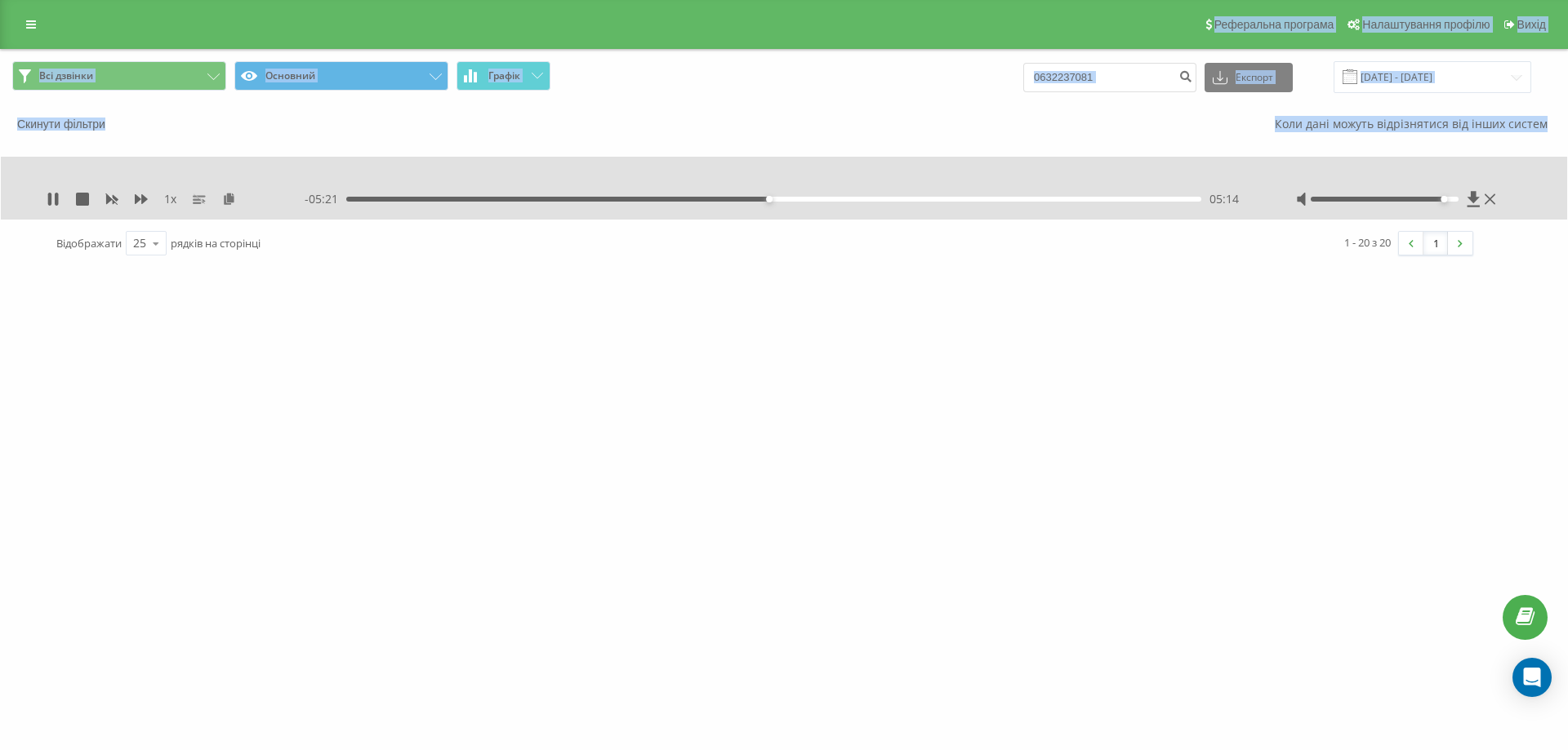
drag, startPoint x: 1162, startPoint y: 31, endPoint x: 1545, endPoint y: 105, distance: 390.1
click at [1543, 137] on div "Реферальна програма Налаштування профілю Вихід Всі дзвінки Основний Графік 0632…" at bounding box center [784, 134] width 1568 height 268
click at [1539, 85] on div "Всі дзвінки Основний Графік 0632237081 Експорт .csv .xls .xlsx 01.05.2025 - 30.…" at bounding box center [784, 77] width 1544 height 31
drag, startPoint x: 1556, startPoint y: 122, endPoint x: 910, endPoint y: 32, distance: 652.2
click at [907, 25] on div "Реферальна програма Налаштування профілю Вихід Всі дзвінки Основний Графік 0632…" at bounding box center [784, 134] width 1568 height 268
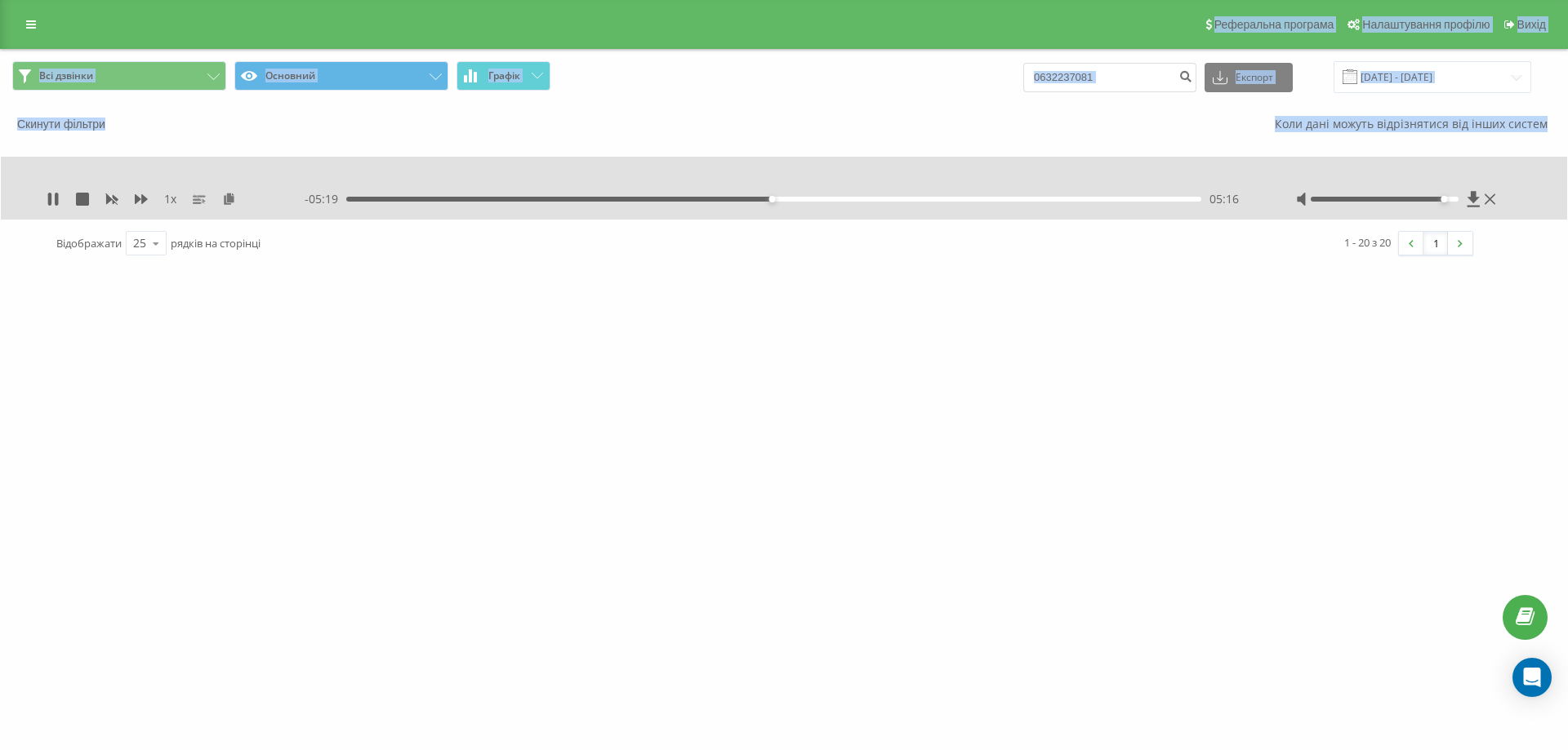
click at [915, 52] on div "Всі дзвінки Основний Графік 0632237081 Експорт .csv .xls .xlsx 01.05.2025 - 30.…" at bounding box center [784, 77] width 1566 height 55
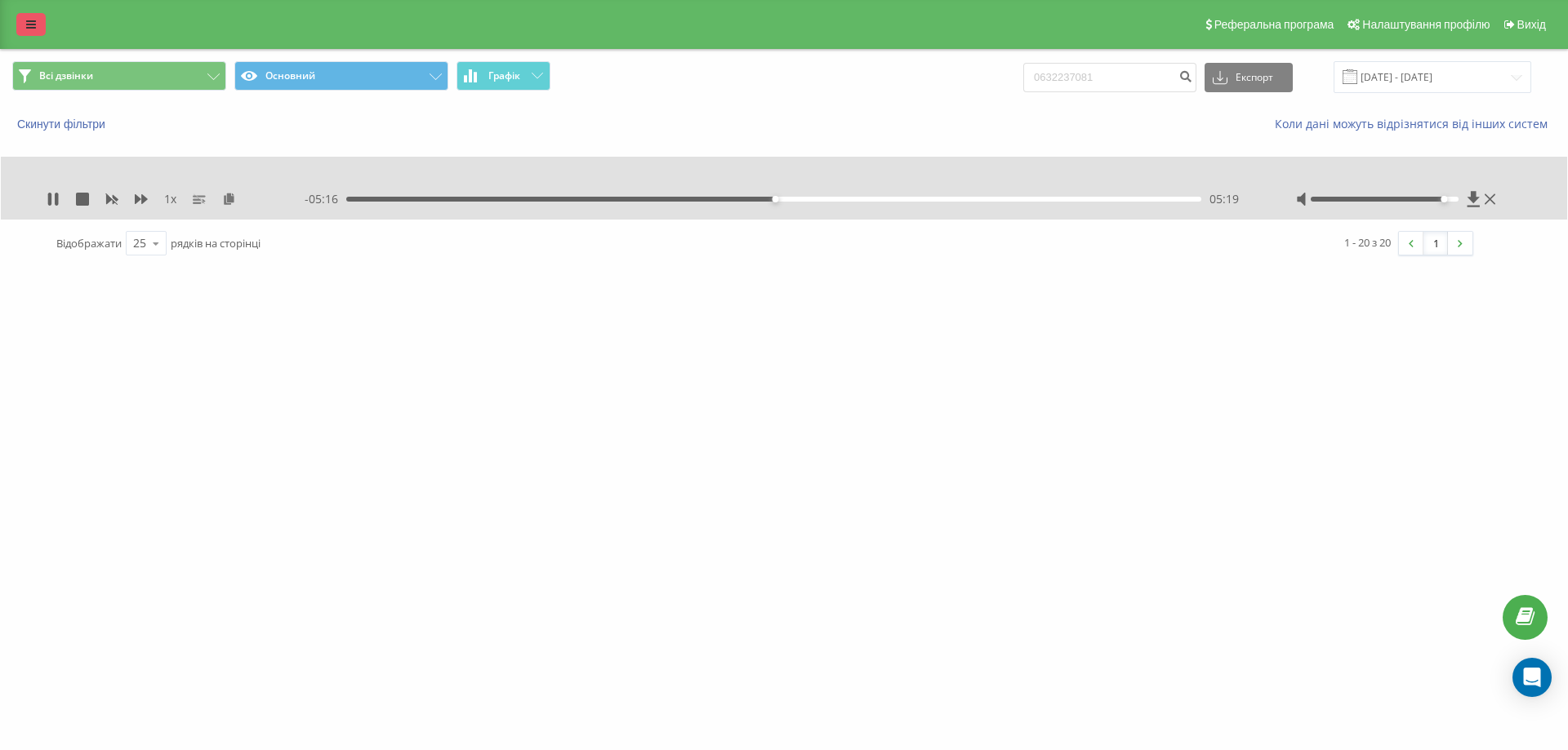
click at [29, 19] on icon at bounding box center [31, 24] width 10 height 11
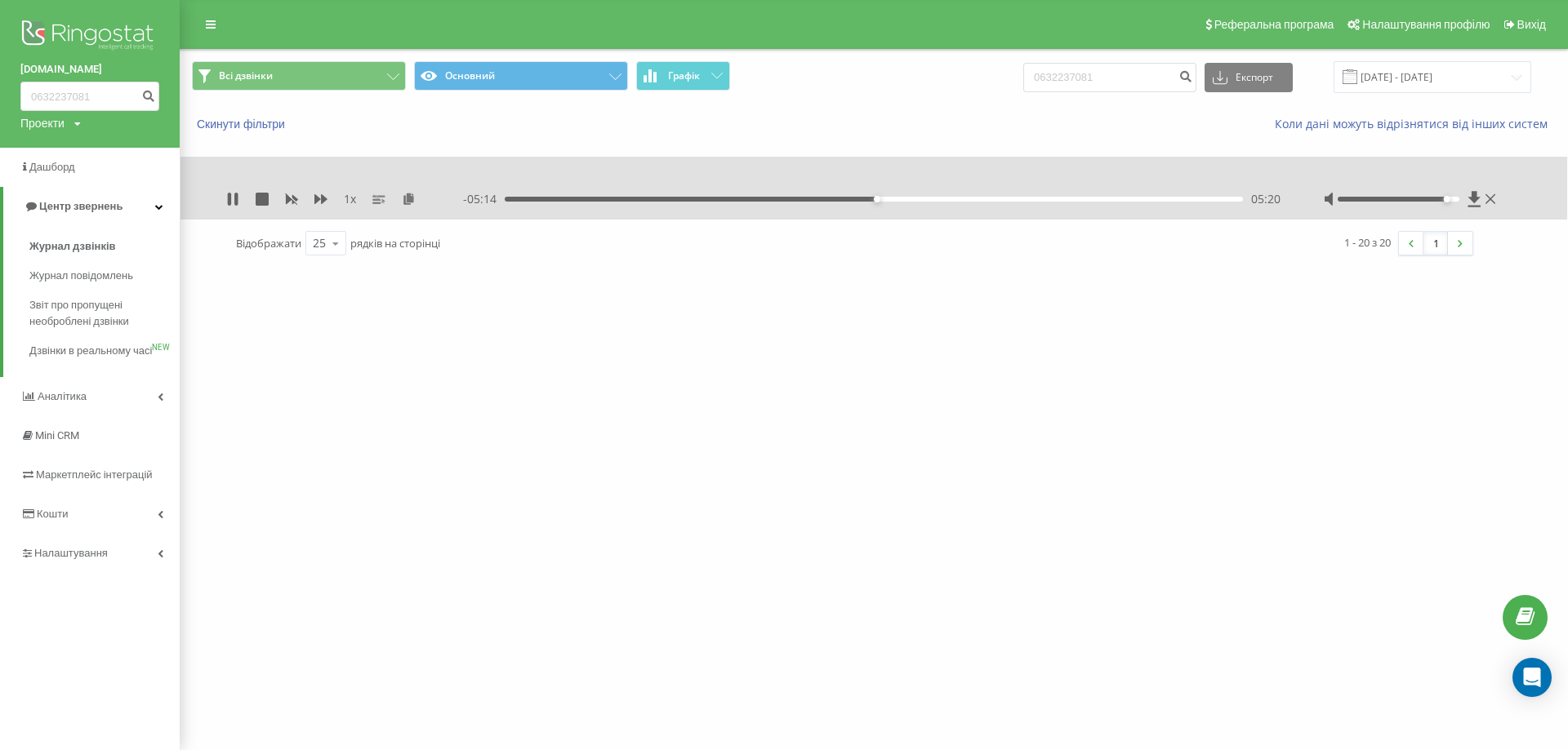
click at [479, 22] on div "Реферальна програма Налаштування профілю Вихід" at bounding box center [784, 24] width 1568 height 49
click at [76, 30] on img at bounding box center [89, 37] width 139 height 41
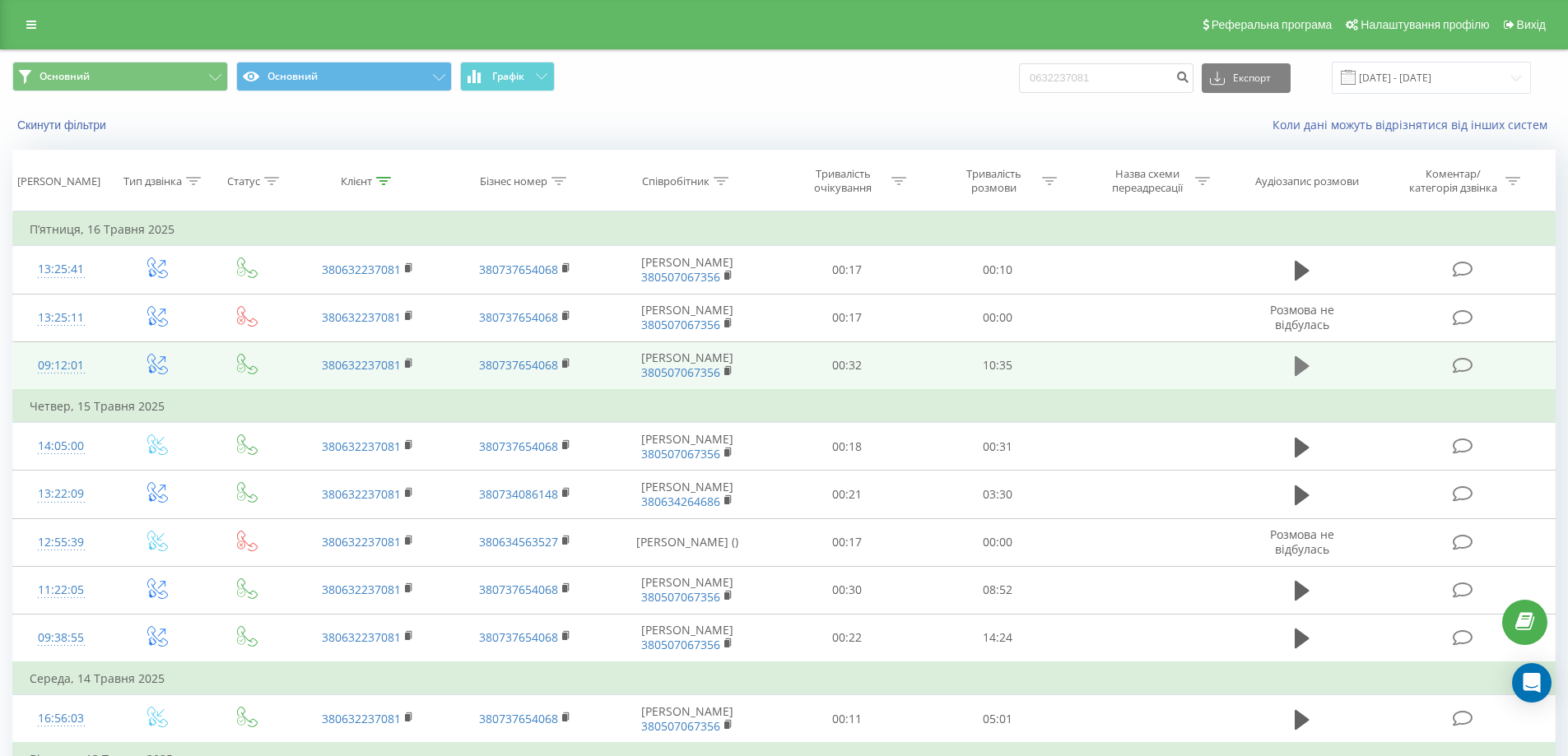
click at [1296, 365] on icon at bounding box center [1301, 366] width 15 height 19
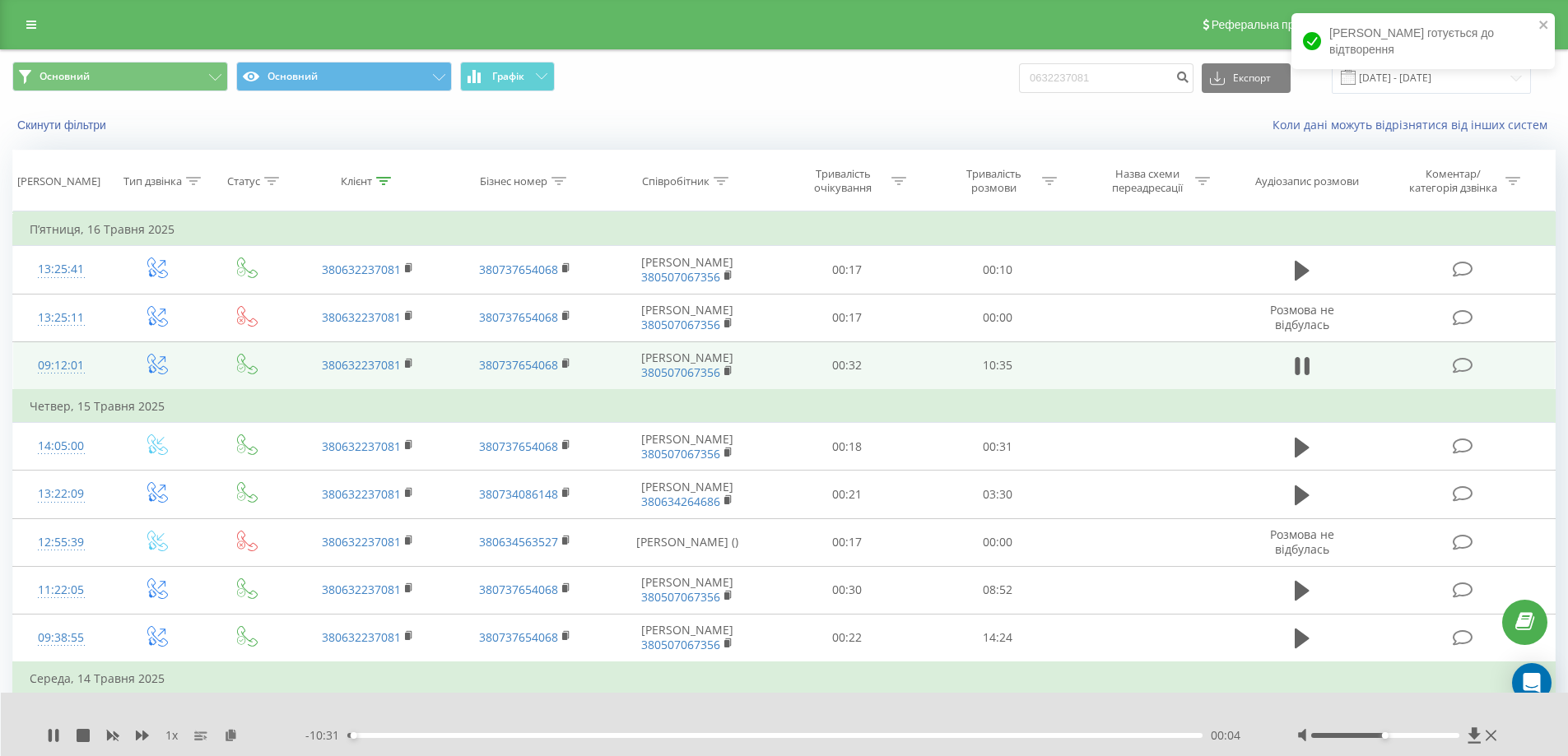
click at [847, 730] on div "- 10:31 00:04 00:04" at bounding box center [780, 736] width 950 height 17
click at [846, 740] on div "- 10:30 00:05 00:05" at bounding box center [780, 736] width 950 height 17
click at [866, 737] on div "00:05" at bounding box center [775, 736] width 856 height 5
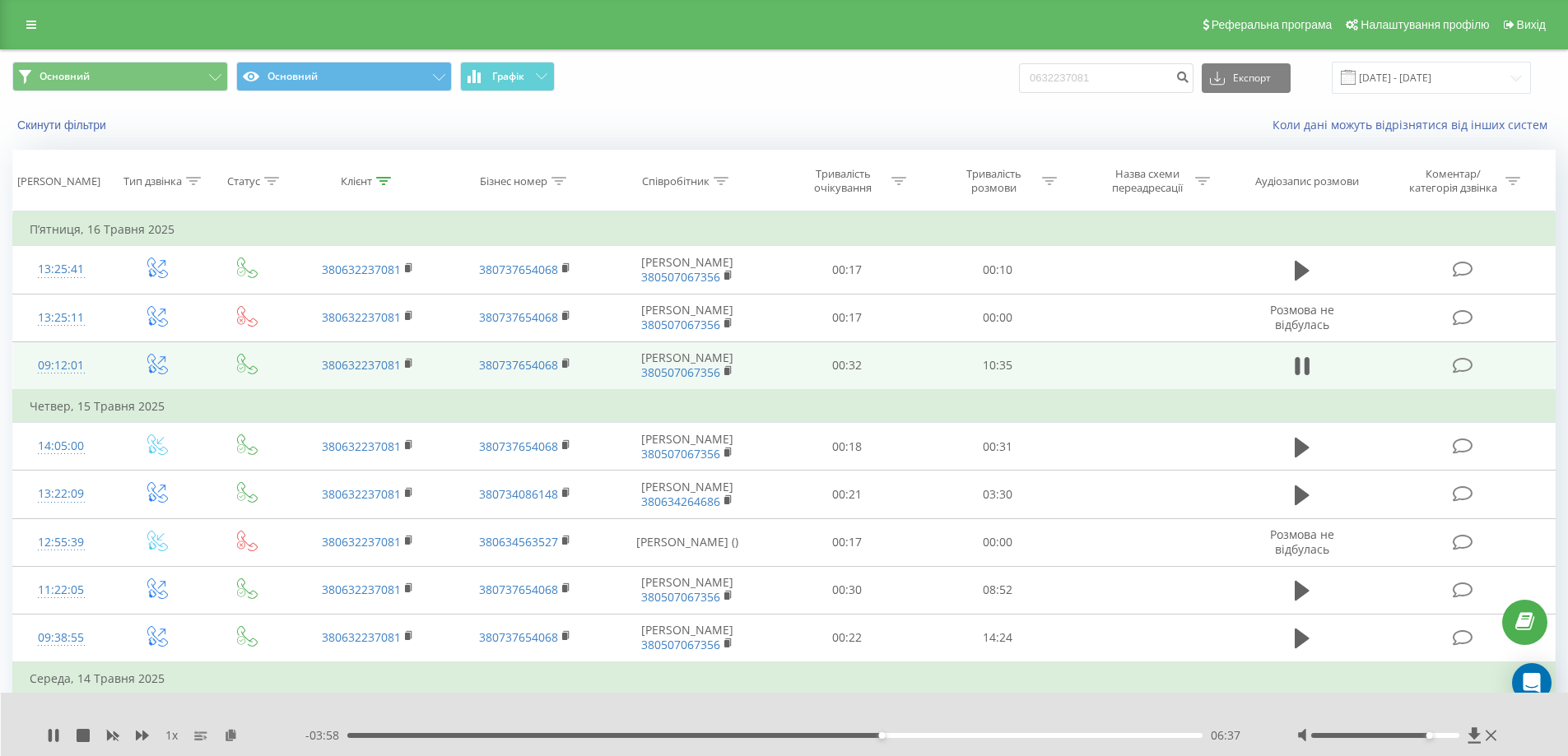
click at [1429, 738] on div at bounding box center [1385, 736] width 148 height 5
drag, startPoint x: 1429, startPoint y: 737, endPoint x: 1454, endPoint y: 736, distance: 25.0
click at [1454, 736] on div at bounding box center [1385, 736] width 148 height 5
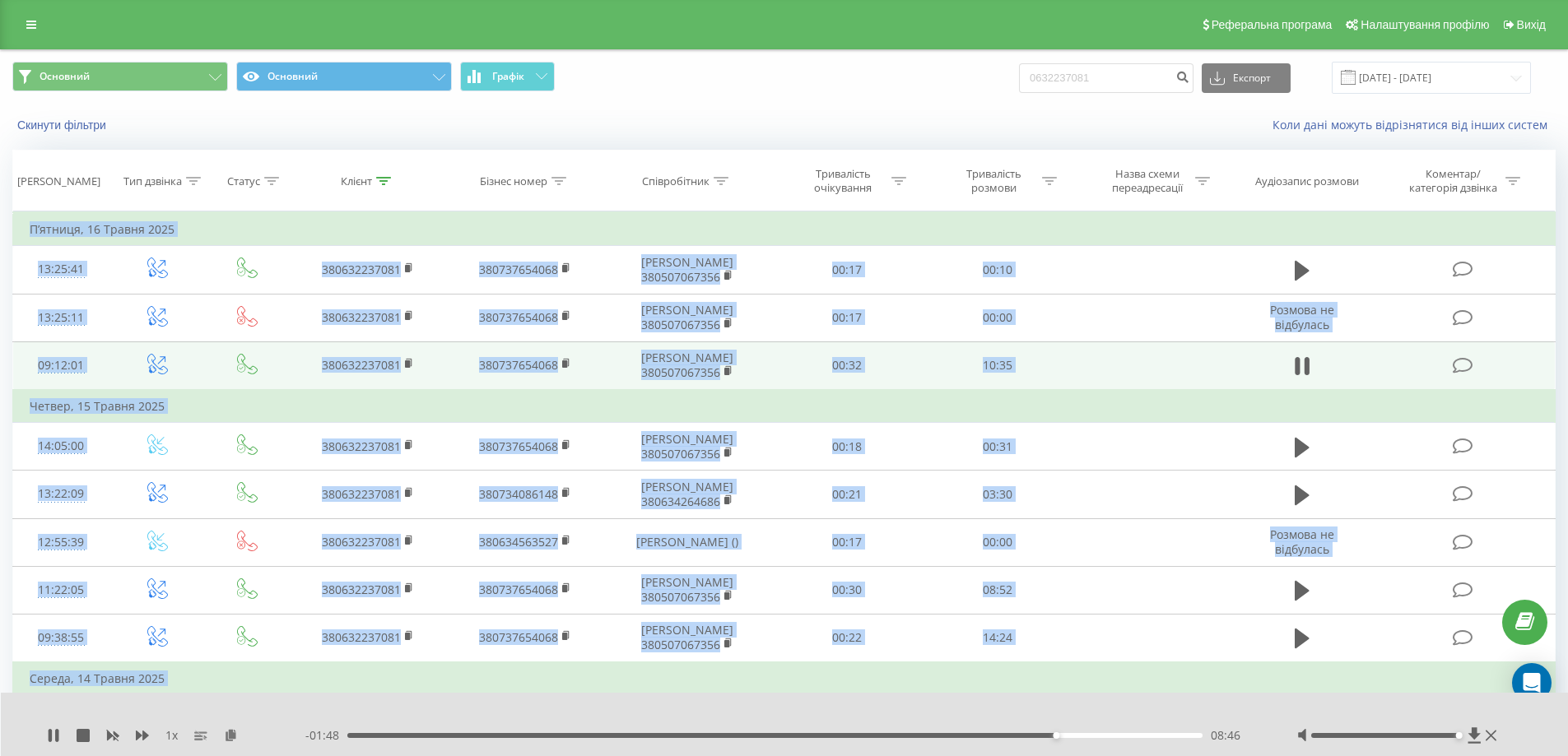
click at [8, 722] on div "1 x - 01:47 08:47 08:47" at bounding box center [785, 724] width 1568 height 63
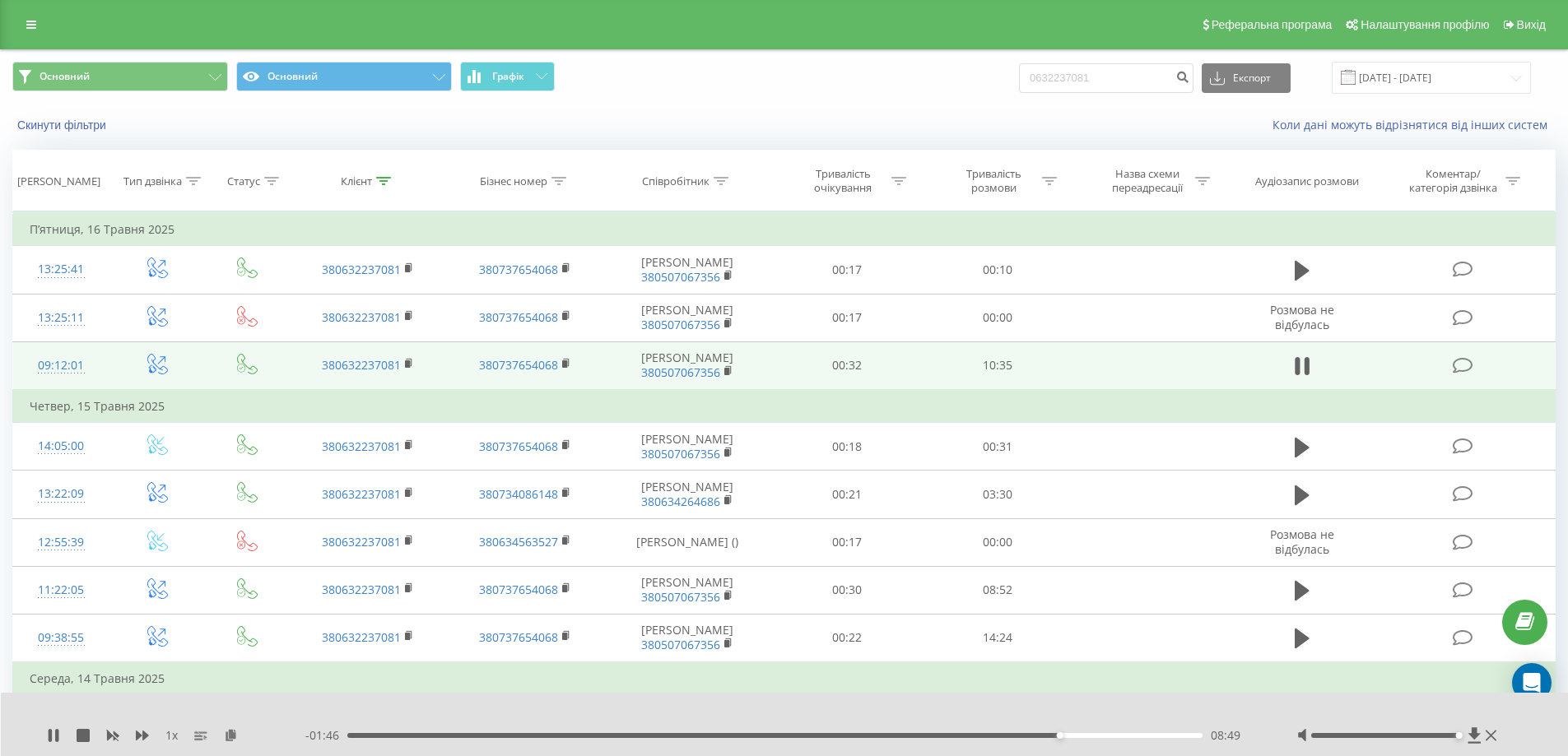
click at [892, 98] on div "Основний Основний Графік 0632237081 Експорт .csv .xls .xlsx 01.05.2025 - 30.06.…" at bounding box center [784, 77] width 1566 height 55
drag, startPoint x: 685, startPoint y: 79, endPoint x: 682, endPoint y: 62, distance: 17.3
click at [685, 72] on span "Основний Основний Графік" at bounding box center [392, 77] width 759 height 32
click at [834, 62] on div "Основний Основний Графік 0632237081 Експорт .csv .xls .xlsx 01.05.2025 - 30.06.…" at bounding box center [784, 77] width 1543 height 32
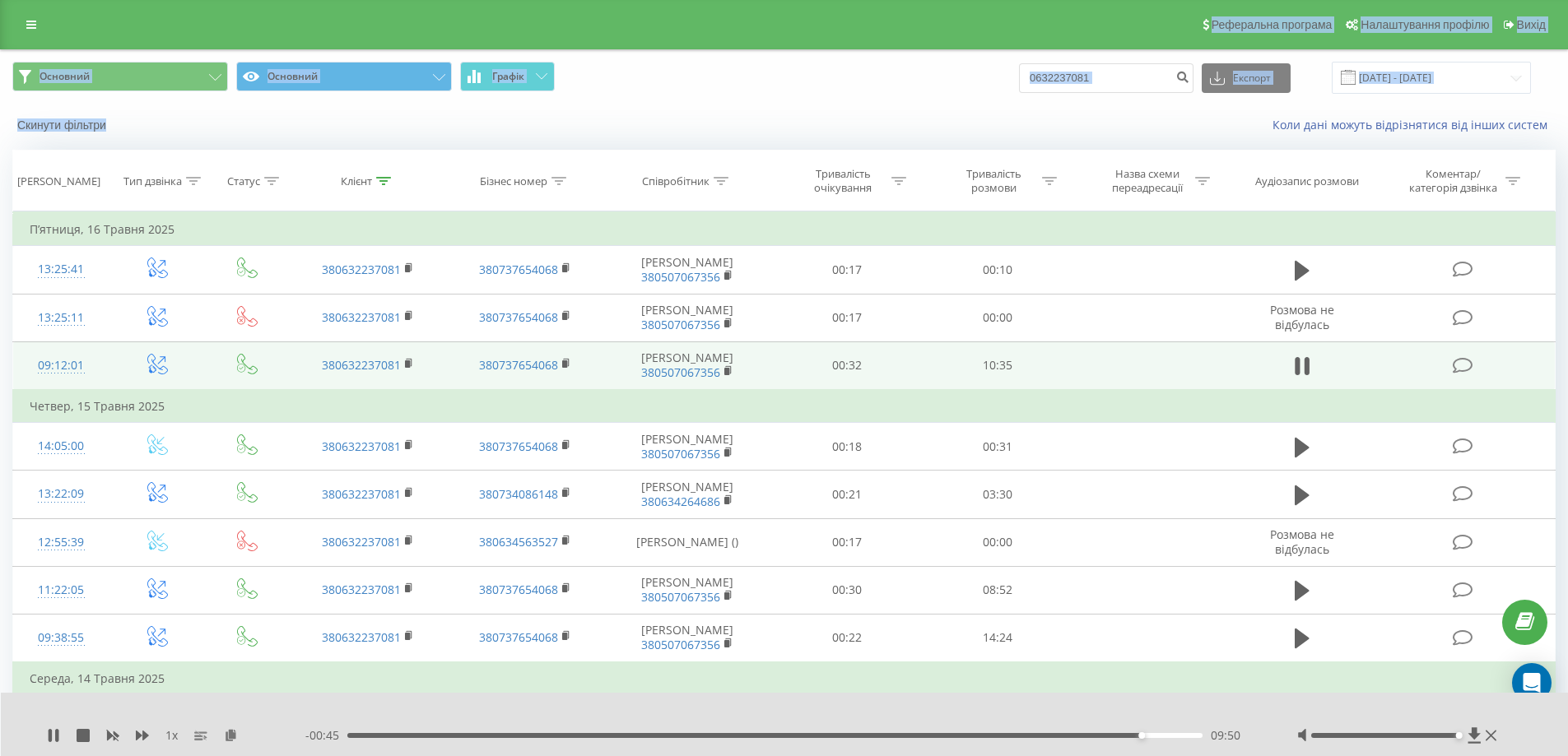
drag, startPoint x: 779, startPoint y: 33, endPoint x: 899, endPoint y: 107, distance: 141.0
click at [906, 126] on div "Реферальна програма Налаштування профілю Вихід Основний Основний Графік 0632237…" at bounding box center [784, 748] width 1568 height 1497
click at [894, 98] on div "Основний Основний Графік 0632237081 Експорт .csv .xls .xlsx 01.05.2025 - 30.06.…" at bounding box center [784, 77] width 1566 height 55
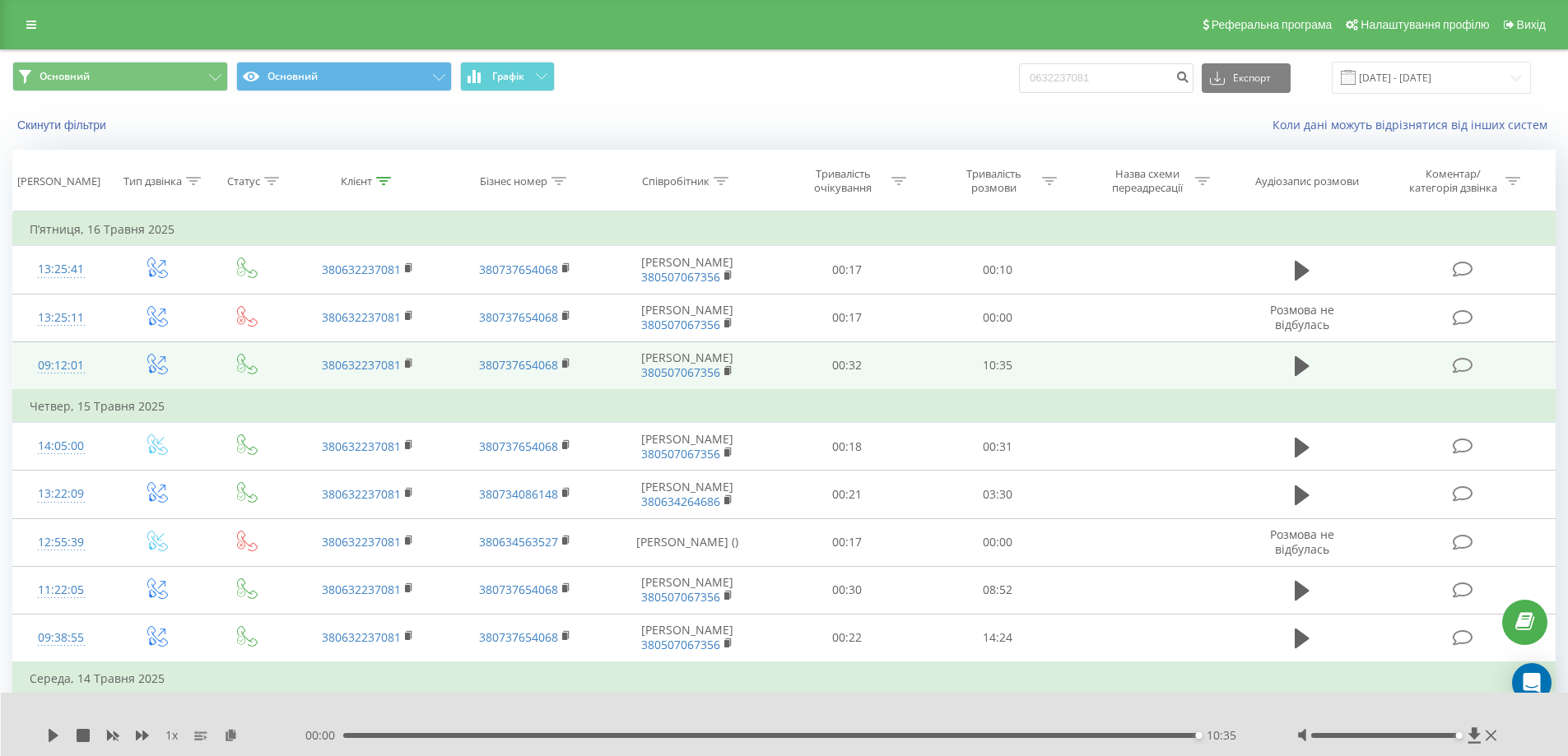
click at [813, 104] on div "Основний Основний Графік 0632237081 Експорт .csv .xls .xlsx 01.05.2025 - 30.06.…" at bounding box center [784, 77] width 1566 height 55
click at [868, 713] on div at bounding box center [773, 714] width 1162 height 18
click at [27, 31] on link at bounding box center [32, 25] width 30 height 23
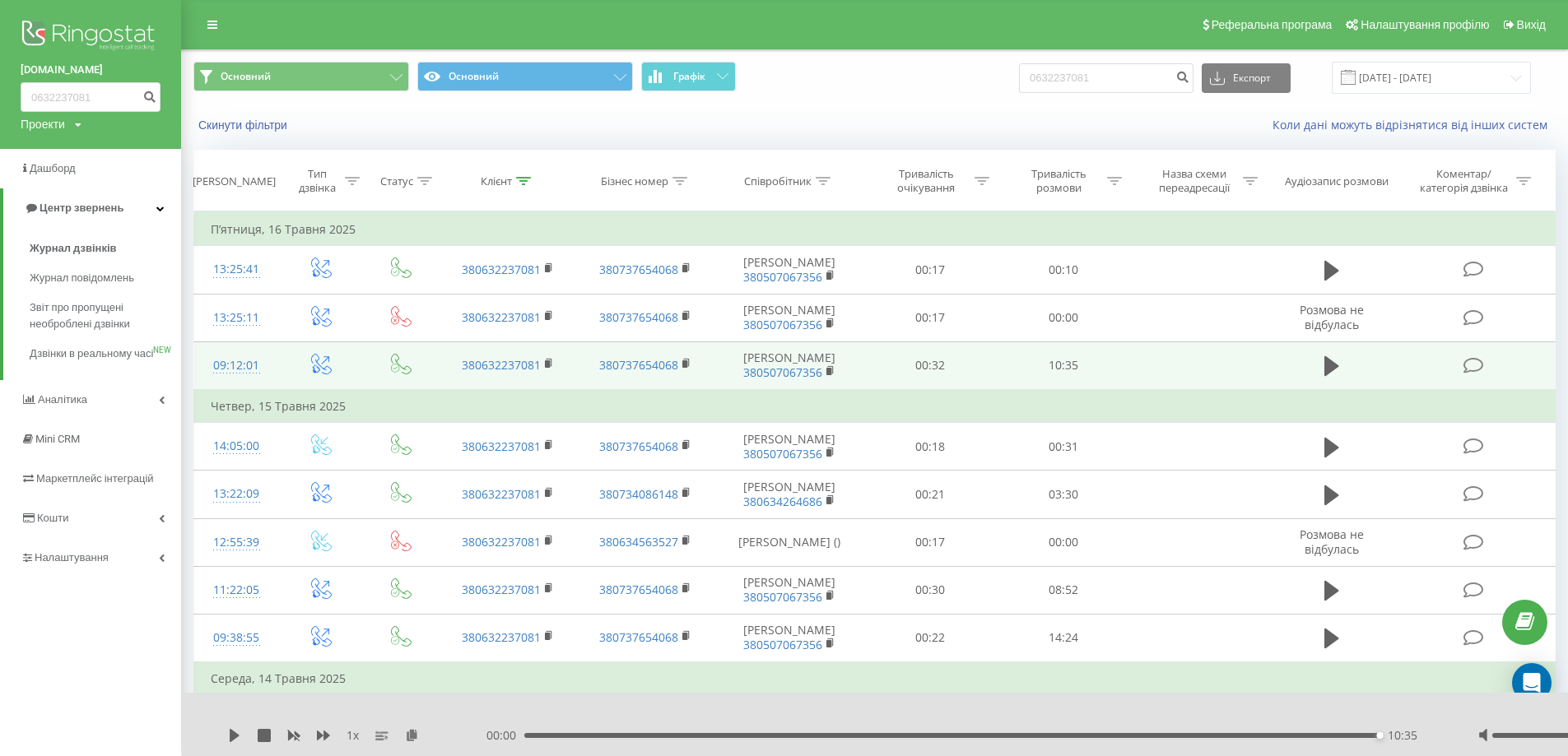
click at [26, 701] on div "bs24.com.ua 0632237081 Проекти iws.ua shop.betta.ua bs24.com.ua Дашборд Центр з…" at bounding box center [91, 378] width 181 height 756
click at [26, 701] on div "bs24.com.ua 0632237081 Проекти iws.ua shop.betta.ua bs24.com.ua Дашборд Центр з…" at bounding box center [91, 378] width 181 height 756
click at [937, 94] on div "Основний Основний Графік 0632237081 Експорт .csv .xls .xlsx 01.05.2025 - 30.06.…" at bounding box center [875, 77] width 1362 height 32
click at [158, 209] on icon at bounding box center [160, 208] width 8 height 8
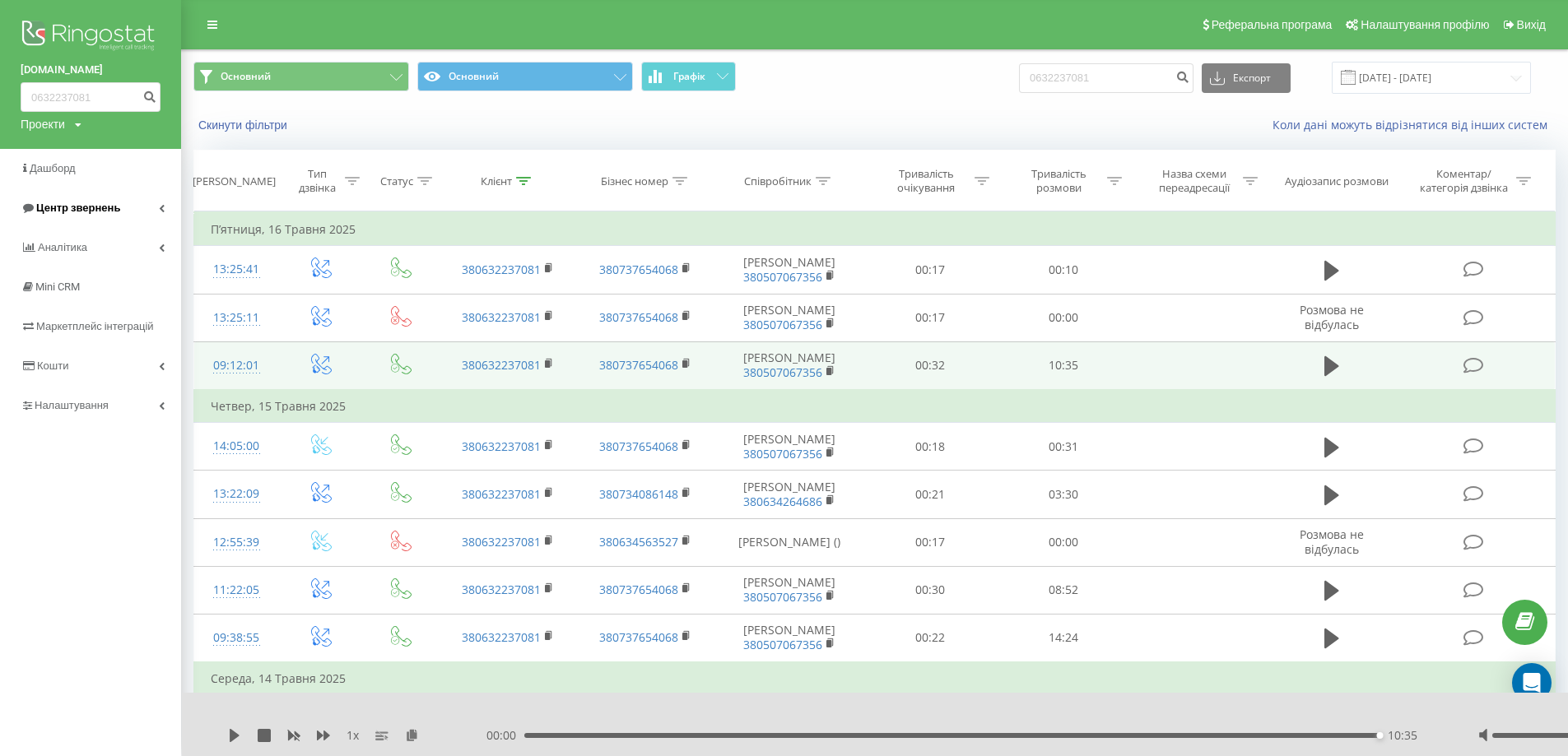
click at [157, 209] on link "Центр звернень" at bounding box center [91, 208] width 181 height 40
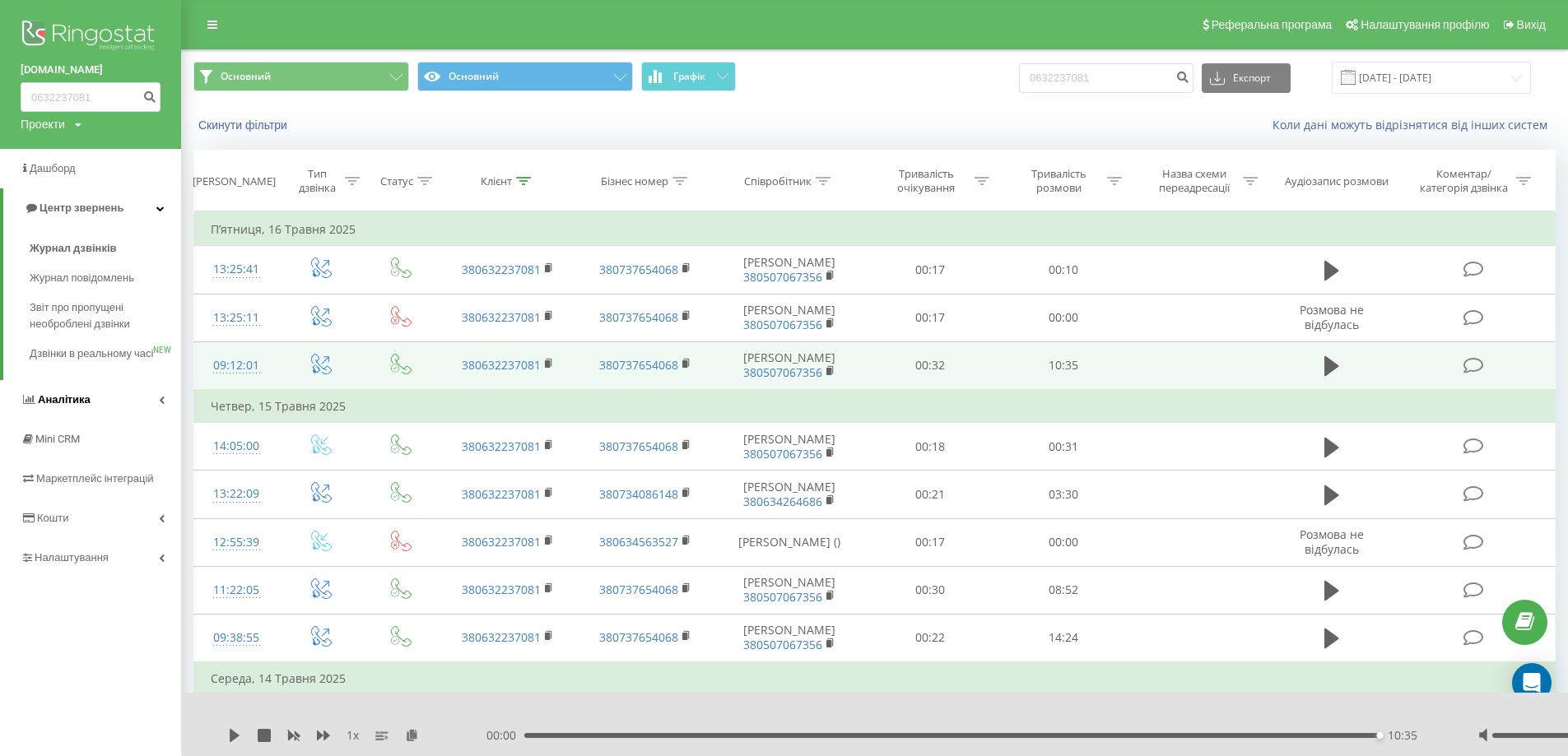
click at [160, 404] on icon at bounding box center [161, 400] width 6 height 8
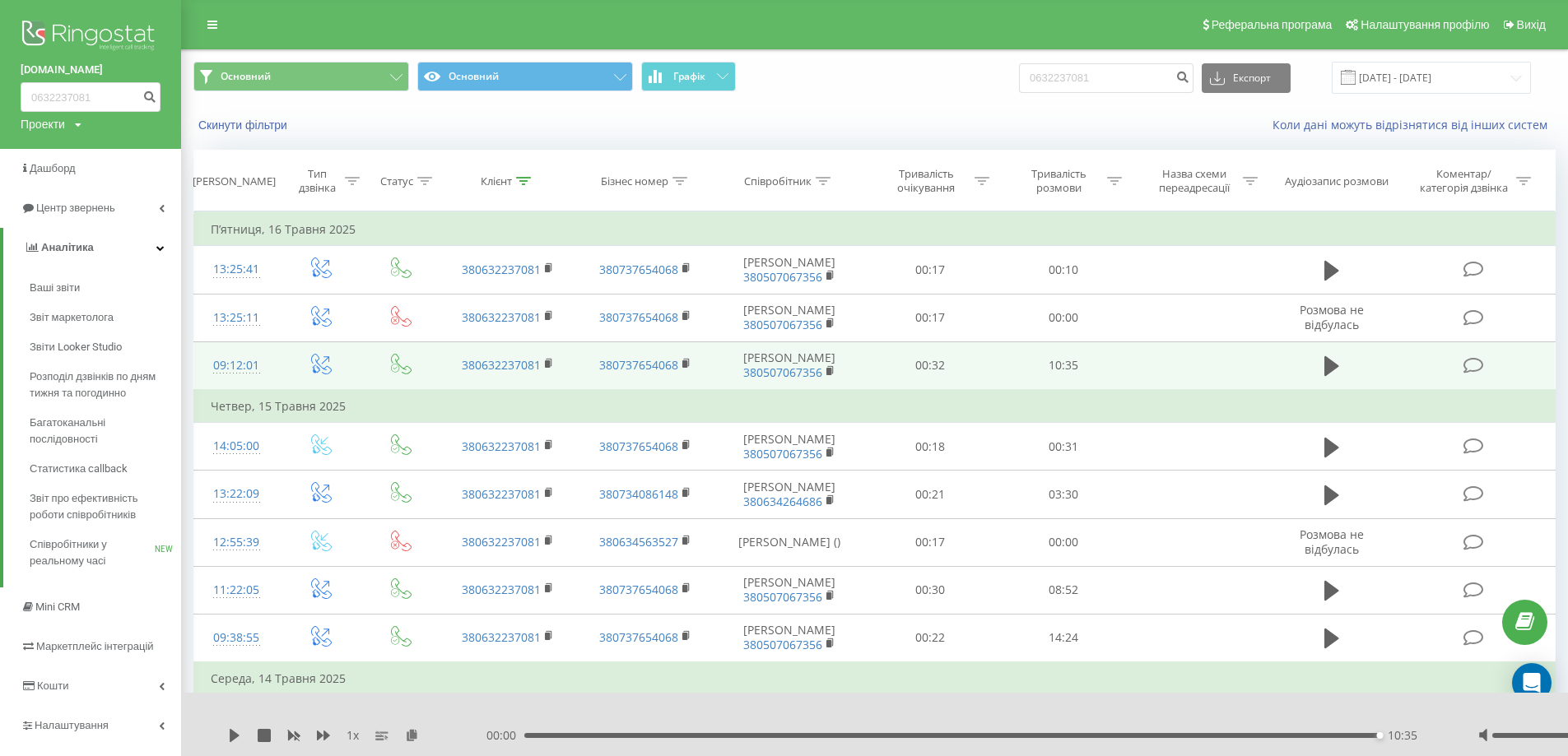
click at [970, 102] on div "Основний Основний Графік 0632237081 Експорт .csv .xls .xlsx 01.05.2025 - 30.06.…" at bounding box center [875, 77] width 1385 height 55
click at [870, 121] on div "Коли дані можуть відрізнятися вiд інших систем" at bounding box center [1134, 125] width 866 height 17
click at [862, 111] on div "Скинути фільтри Коли дані можуть відрізнятися вiд інших систем" at bounding box center [875, 125] width 1385 height 40
click at [939, 105] on div "Основний Основний Графік 0632237081 Експорт .csv .xls .xlsx 01.05.2025 - 30.06.…" at bounding box center [875, 77] width 1385 height 55
click at [926, 87] on div "Основний Основний Графік 0632237081 Експорт .csv .xls .xlsx 01.05.2025 - 30.06.…" at bounding box center [875, 77] width 1362 height 32
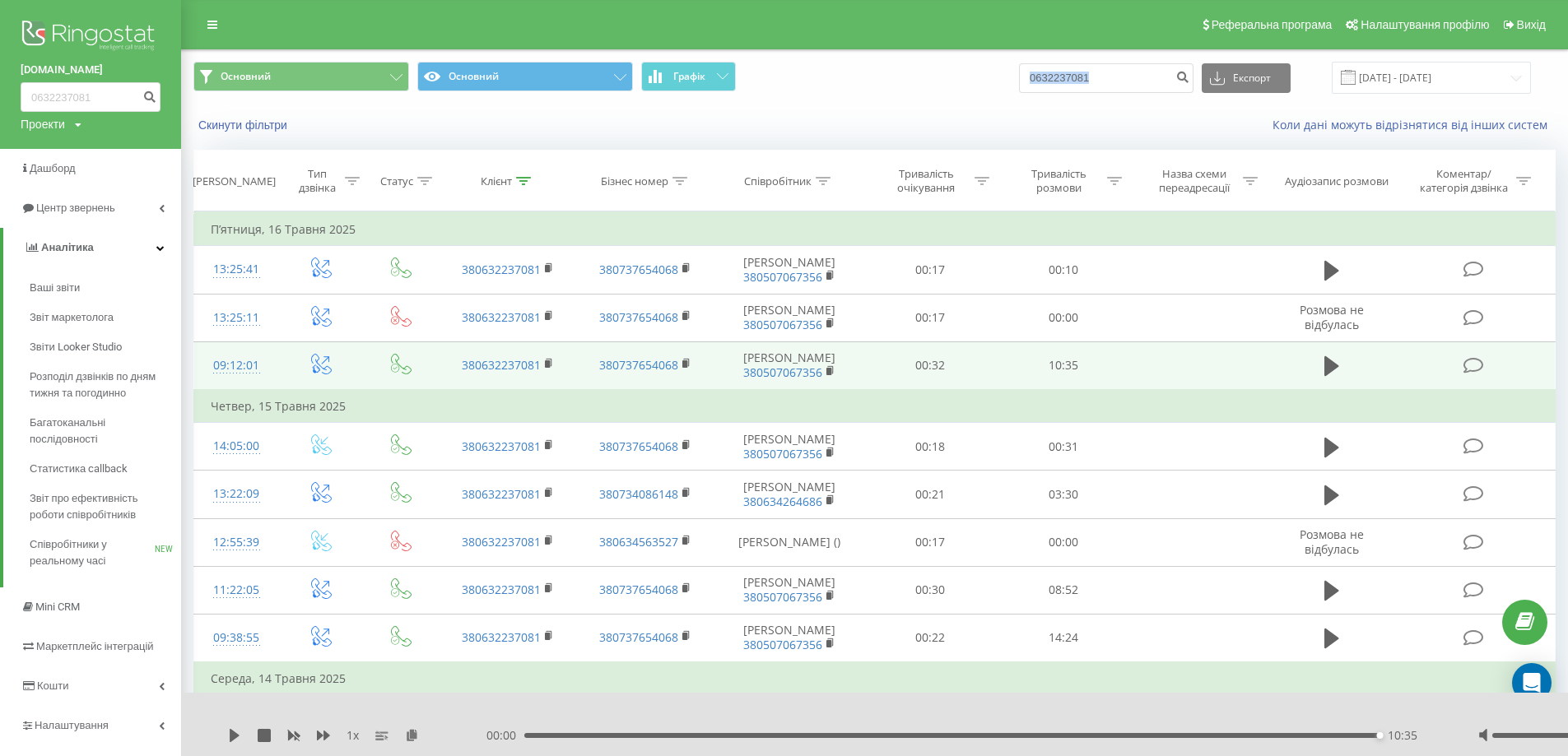
click at [926, 87] on div "Основний Основний Графік 0632237081 Експорт .csv .xls .xlsx 01.05.2025 - 30.06.…" at bounding box center [875, 77] width 1362 height 32
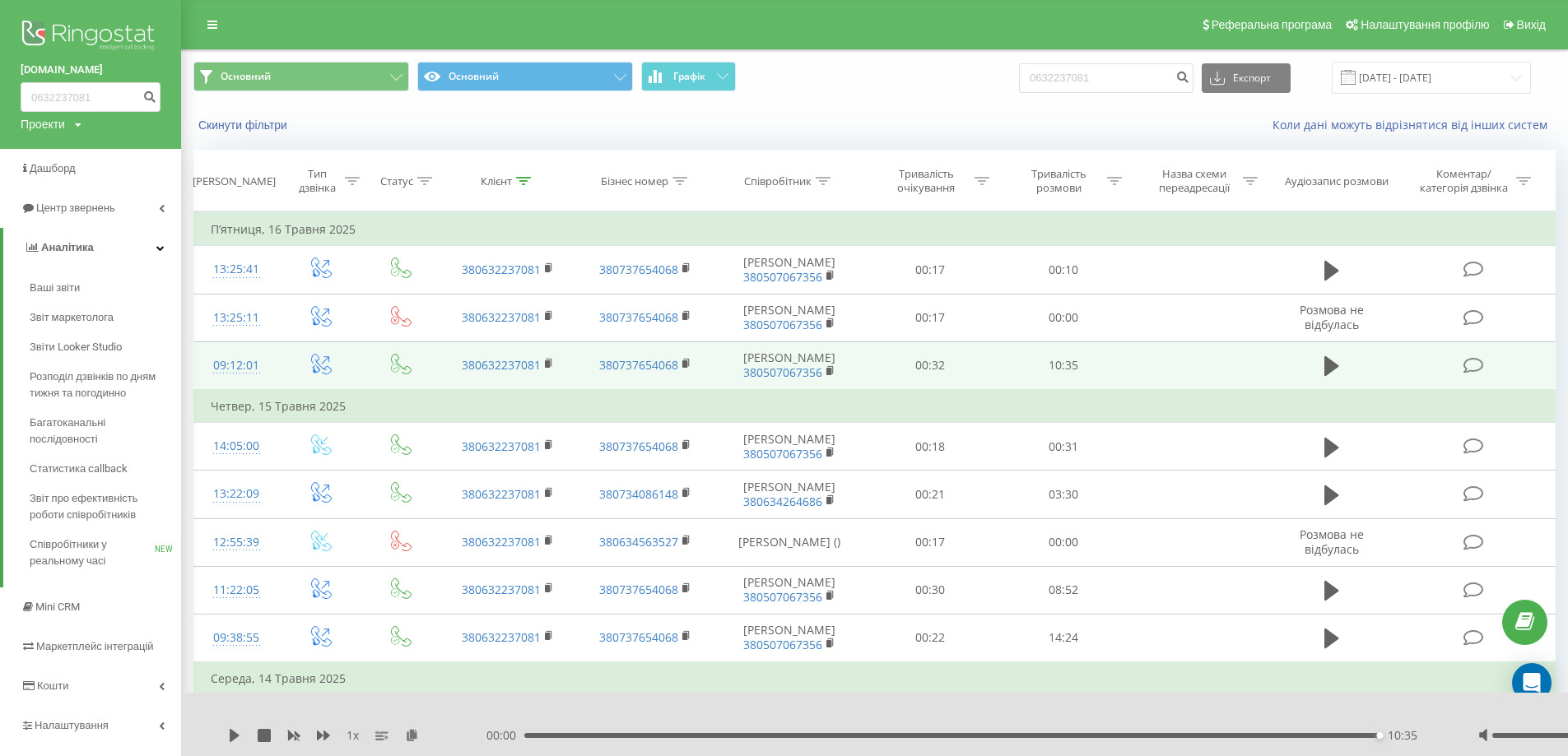
drag, startPoint x: 1072, startPoint y: 115, endPoint x: 1125, endPoint y: 83, distance: 61.9
click at [1075, 113] on div "Скинути фільтри Коли дані можуть відрізнятися вiд інших систем" at bounding box center [875, 125] width 1385 height 40
click at [1130, 77] on input "0632237081" at bounding box center [1106, 78] width 174 height 30
click at [993, 122] on div "Коли дані можуть відрізнятися вiд інших систем" at bounding box center [1134, 125] width 866 height 17
drag, startPoint x: 1007, startPoint y: 20, endPoint x: 1107, endPoint y: 96, distance: 125.6
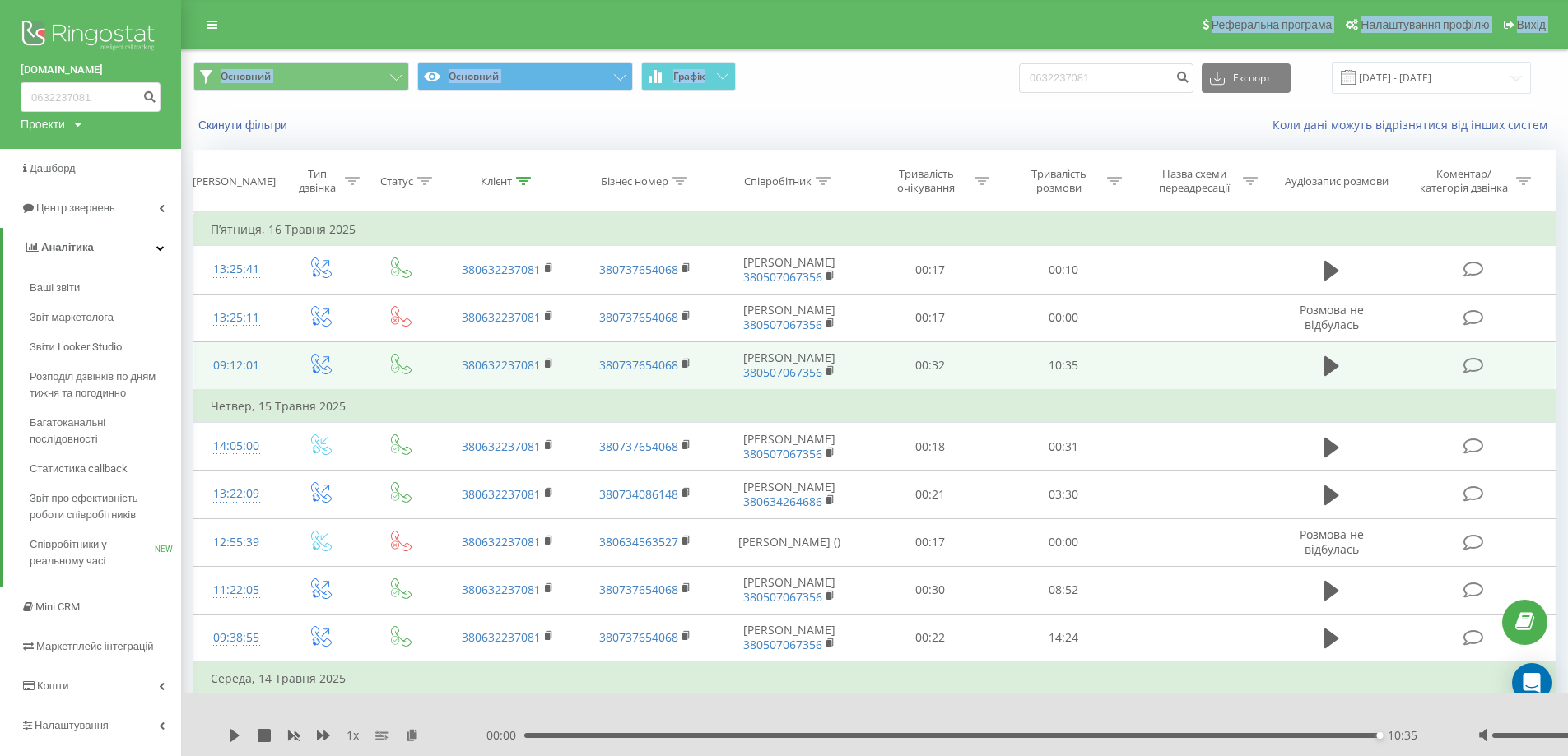
click at [1107, 95] on div "Реферальна програма Налаштування профілю Вихід Основний Основний Графік 0632237…" at bounding box center [784, 748] width 1568 height 1497
click at [1107, 98] on div "Основний Основний Графік 0632237081 Експорт .csv .xls .xlsx 01.05.2025 - 30.06.…" at bounding box center [875, 77] width 1385 height 55
drag, startPoint x: 889, startPoint y: 76, endPoint x: 896, endPoint y: 70, distance: 9.2
click at [890, 76] on div "Основний Основний Графік 0632237081 Експорт .csv .xls .xlsx 01.05.2025 - 30.06.…" at bounding box center [875, 77] width 1362 height 32
drag, startPoint x: 923, startPoint y: 106, endPoint x: 856, endPoint y: 97, distance: 67.6
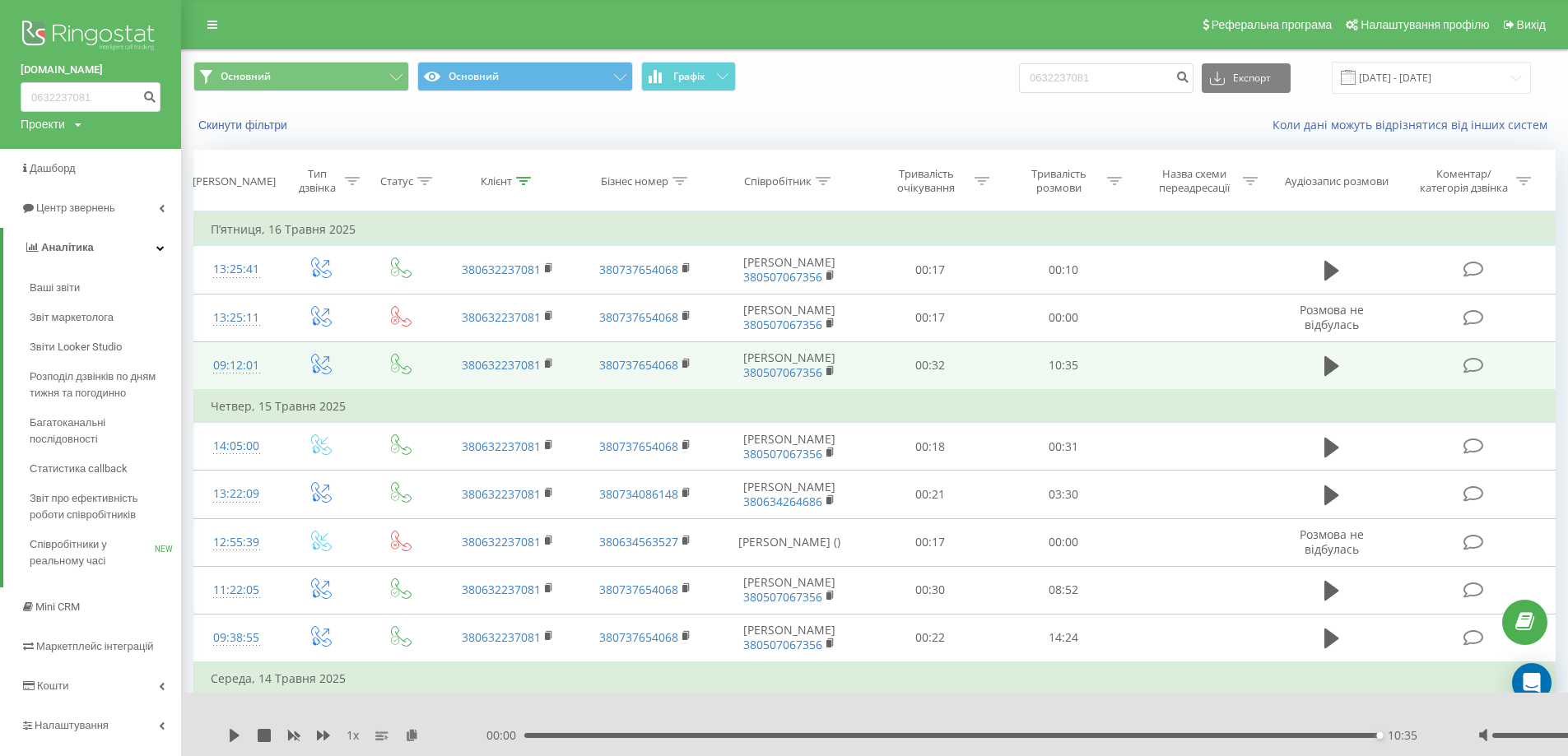
click at [856, 97] on div "Основний Основний Графік 0632237081 Експорт .csv .xls .xlsx 01.05.2025 - 30.06.…" at bounding box center [875, 77] width 1385 height 55
drag, startPoint x: 855, startPoint y: 92, endPoint x: 838, endPoint y: 73, distance: 25.5
click at [838, 73] on span "Основний Основний Графік" at bounding box center [528, 77] width 669 height 32
click at [854, 86] on span "Основний Основний Графік" at bounding box center [528, 77] width 669 height 32
click at [935, 115] on div "Скинути фільтри Коли дані можуть відрізнятися вiд інших систем" at bounding box center [875, 125] width 1385 height 40
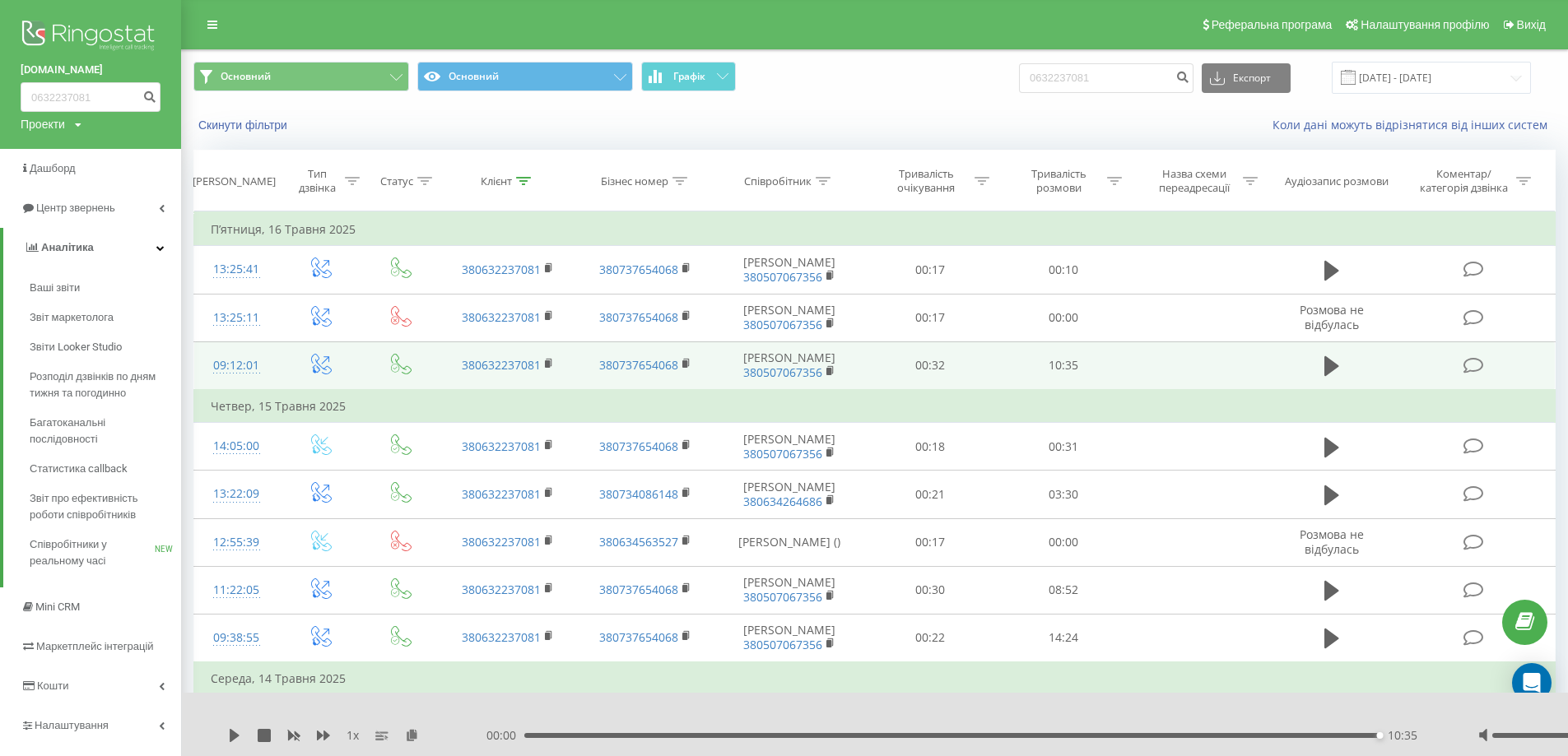
drag, startPoint x: 935, startPoint y: 115, endPoint x: 884, endPoint y: 106, distance: 51.8
click at [884, 106] on div "Скинути фільтри Коли дані можуть відрізнятися вiд інших систем" at bounding box center [875, 125] width 1385 height 40
